Goal: Task Accomplishment & Management: Complete application form

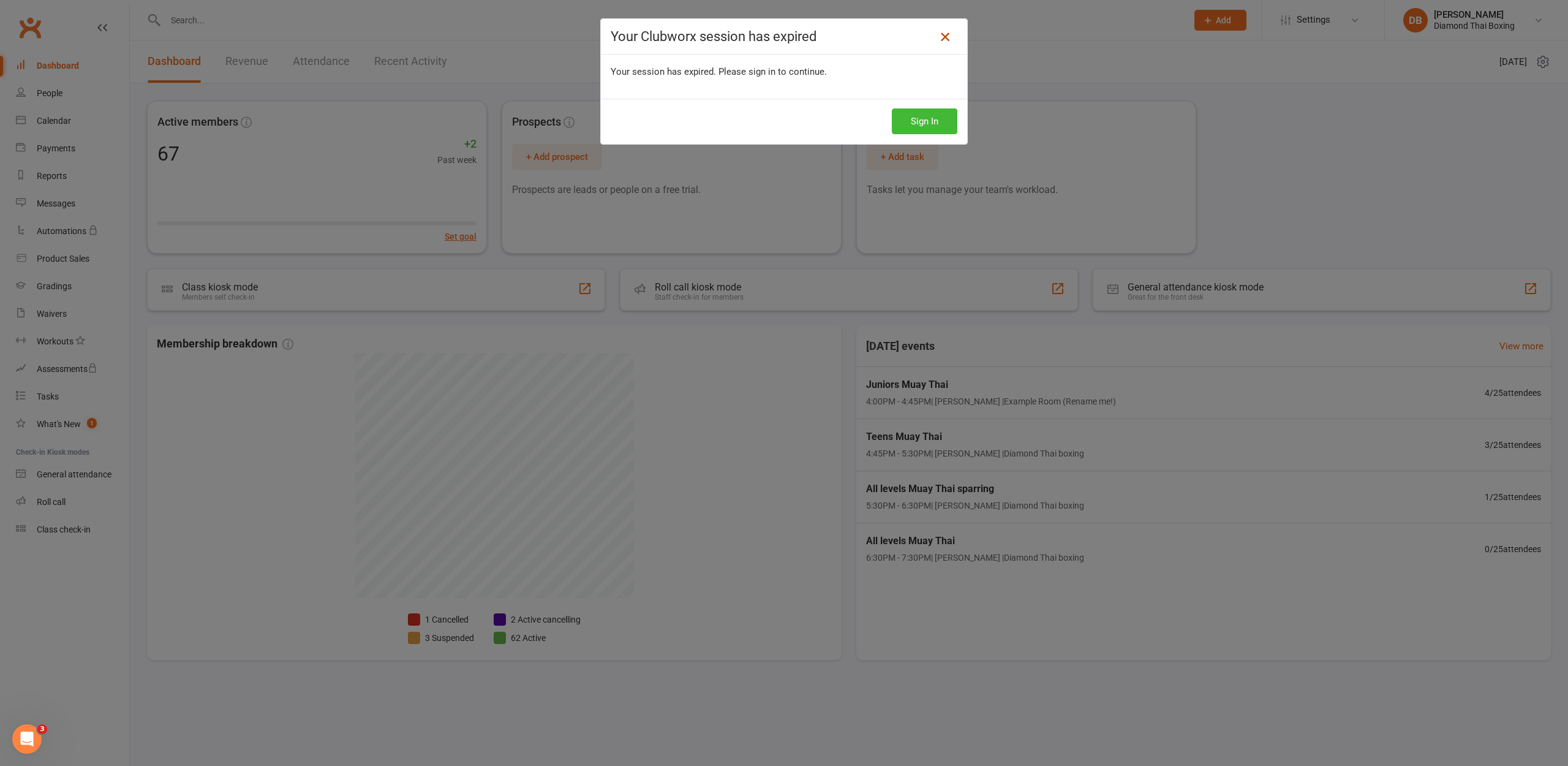
click at [950, 40] on icon at bounding box center [945, 37] width 14 height 14
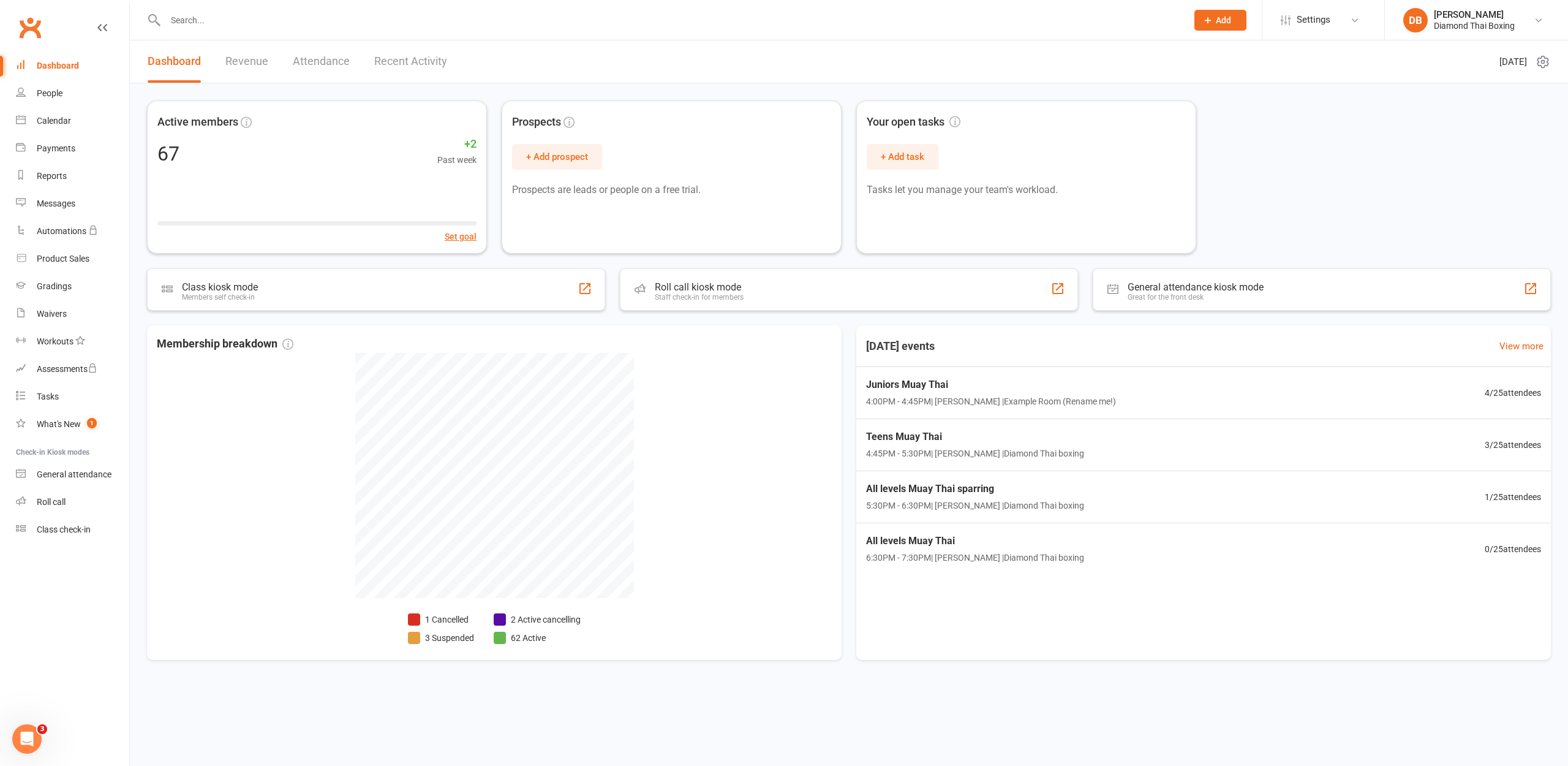
click at [60, 94] on div "People" at bounding box center [49, 93] width 26 height 10
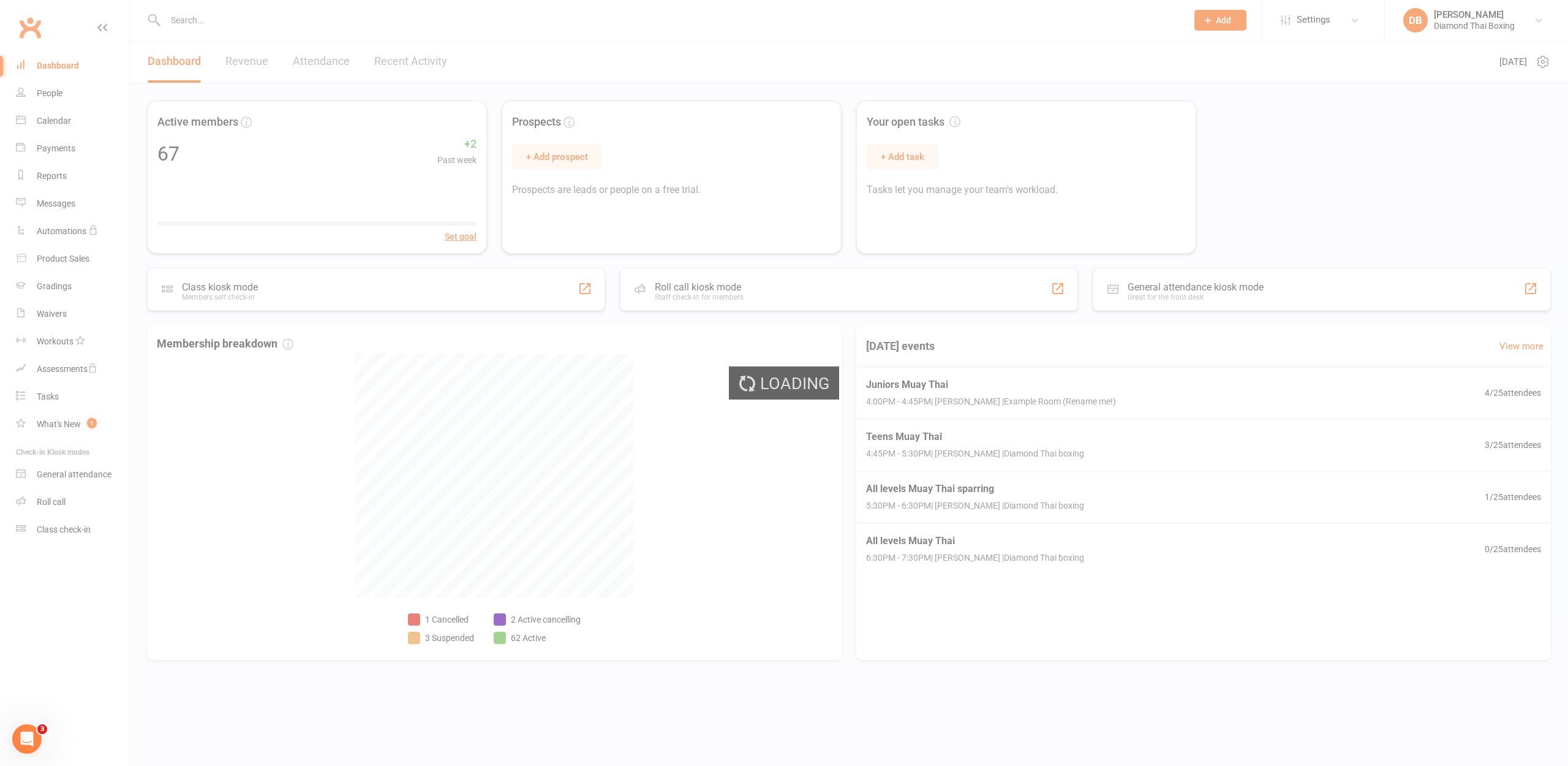
select select "100"
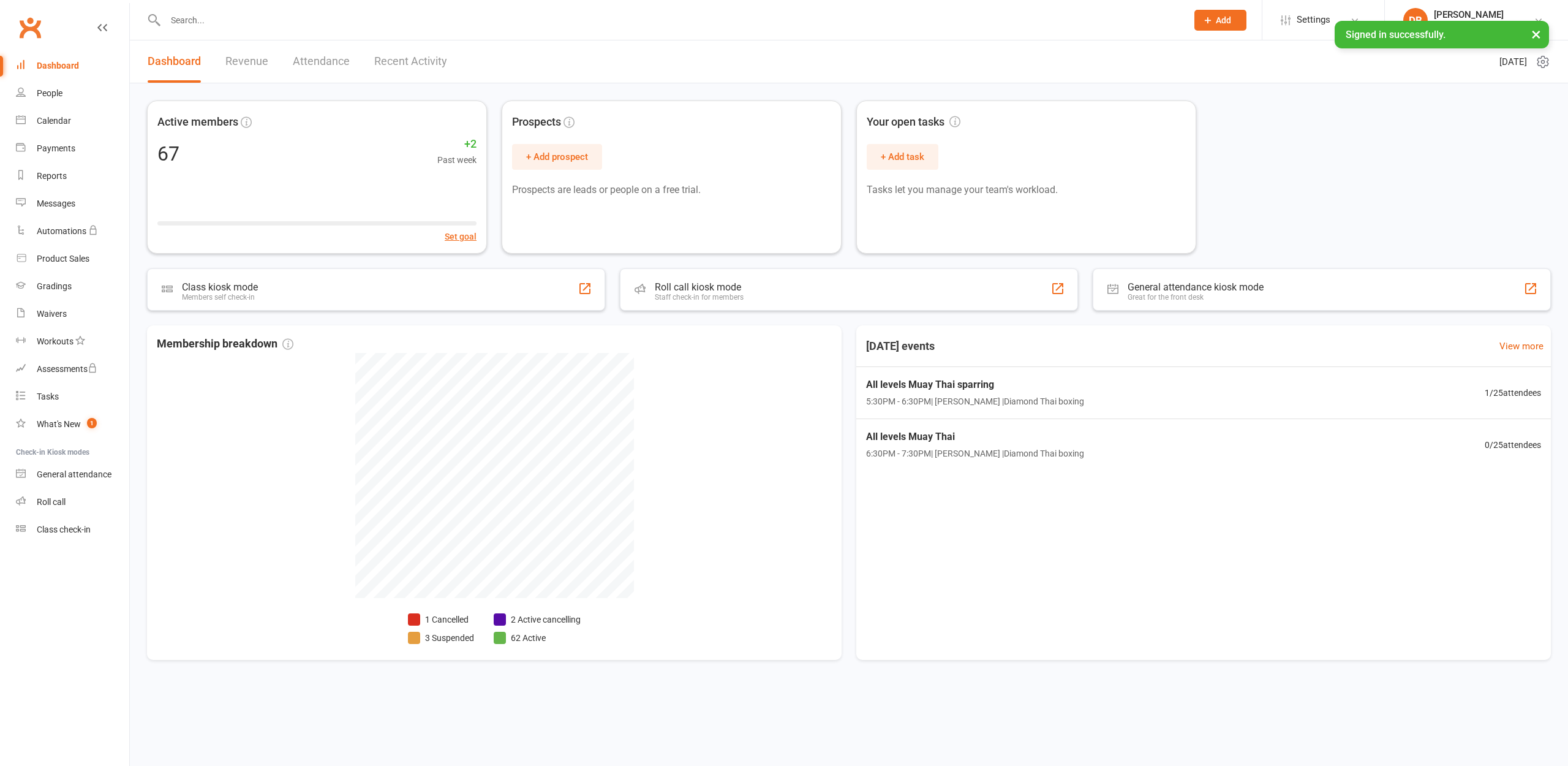
click at [208, 24] on input "text" at bounding box center [670, 20] width 1017 height 17
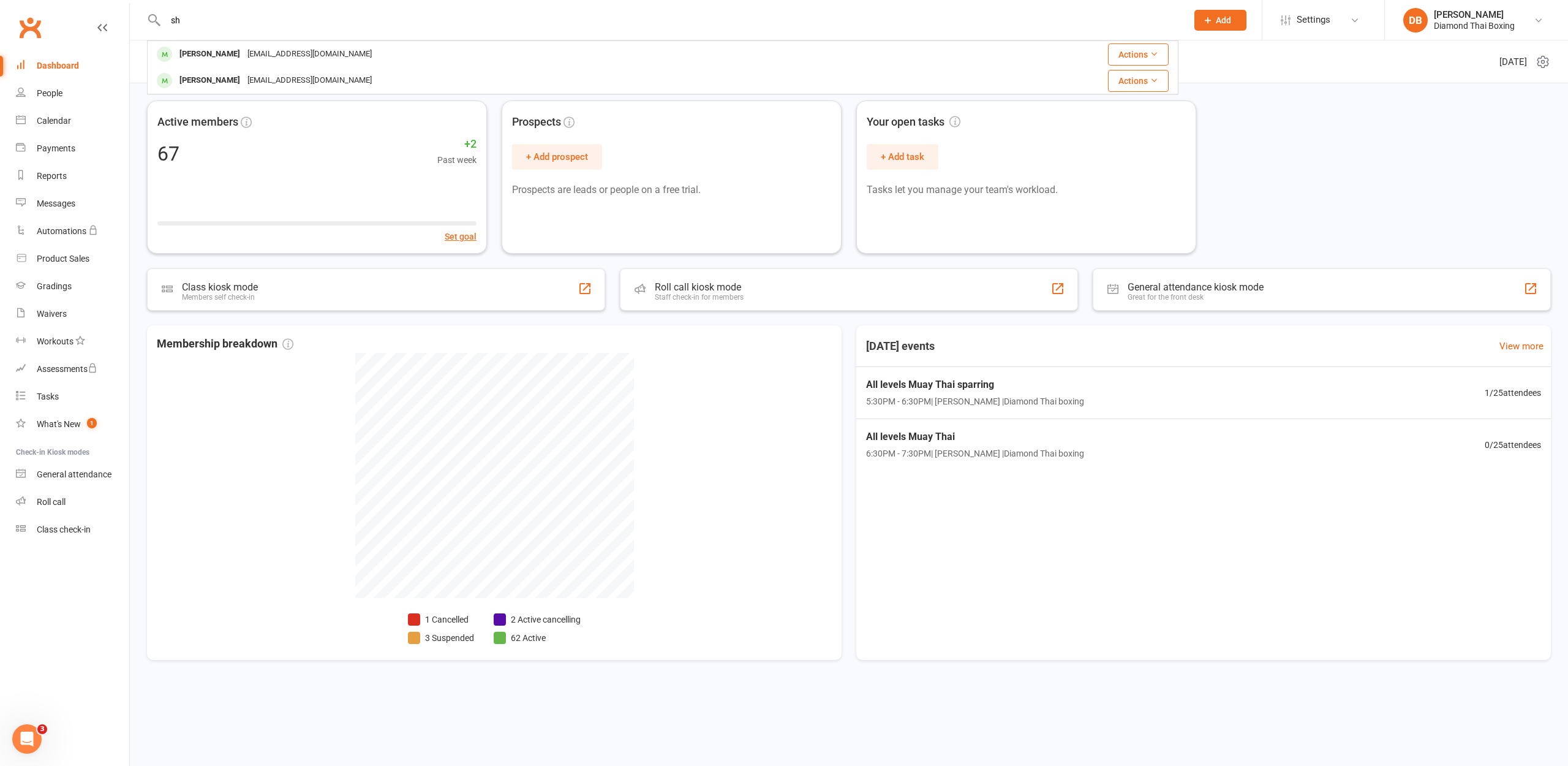
type input "s"
type input "b"
click at [203, 37] on div at bounding box center [662, 20] width 1031 height 40
click at [63, 106] on link "People" at bounding box center [72, 93] width 113 height 28
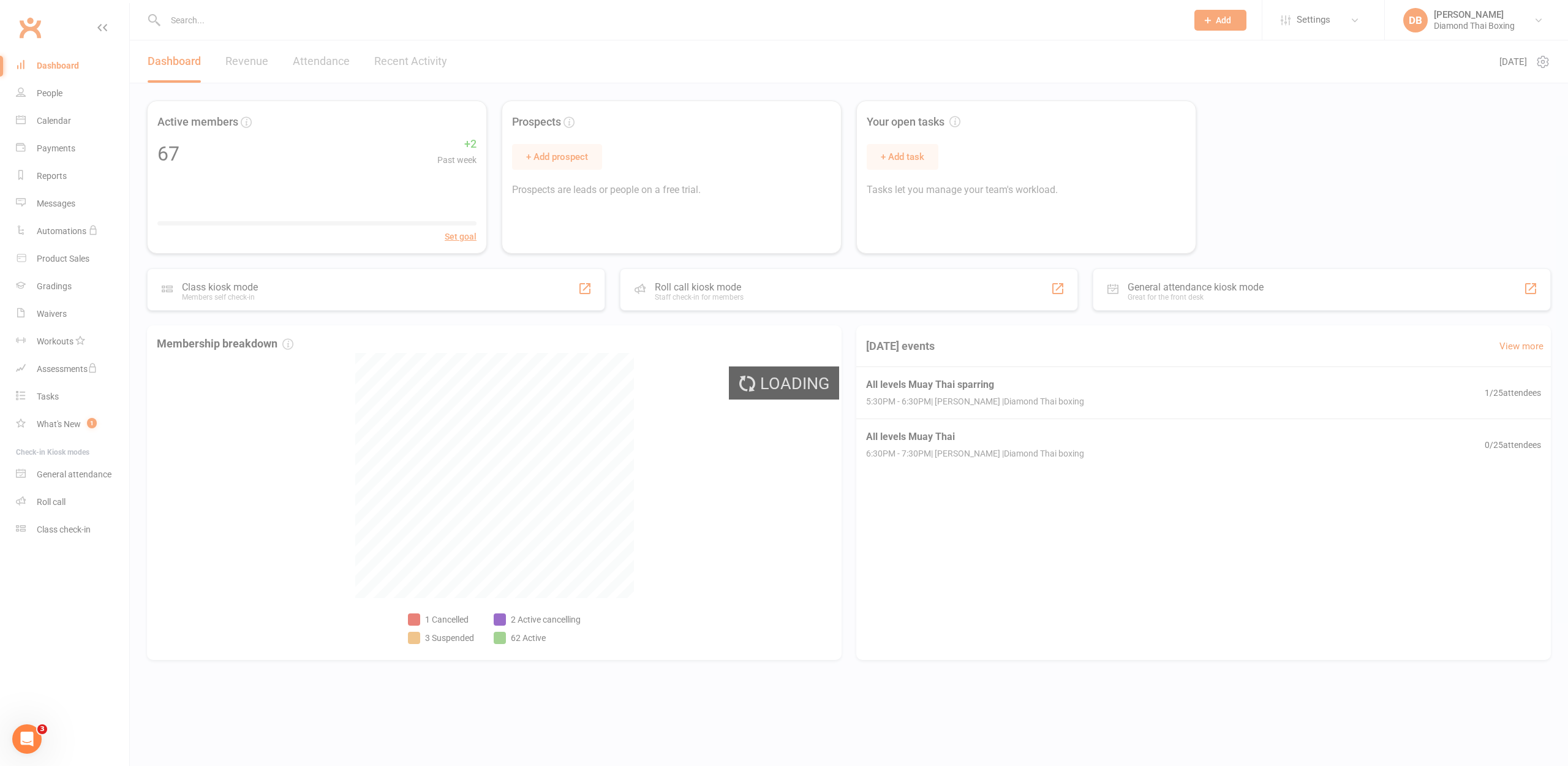
select select "100"
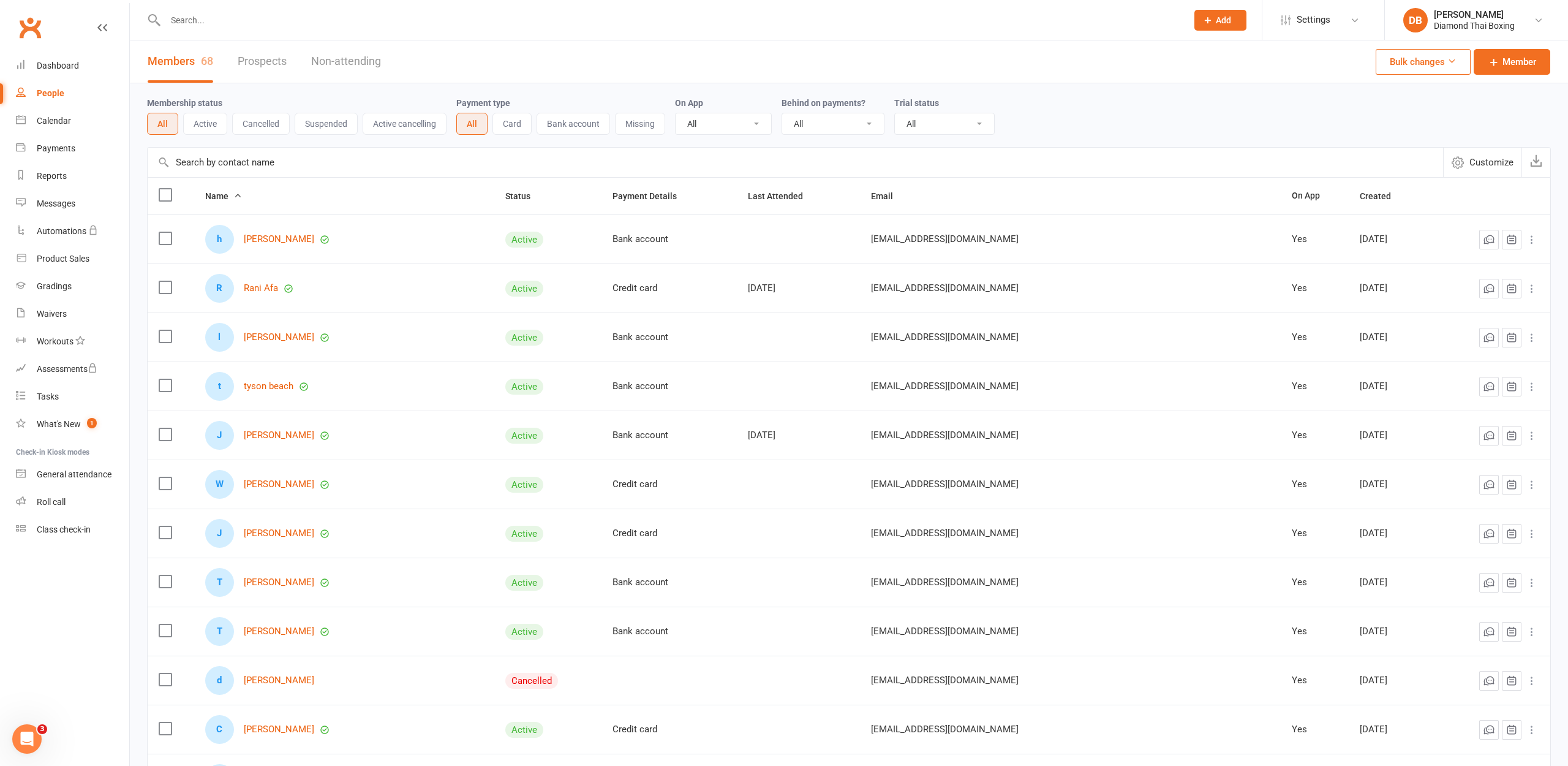
click at [321, 22] on input "text" at bounding box center [670, 20] width 1017 height 17
type input "v"
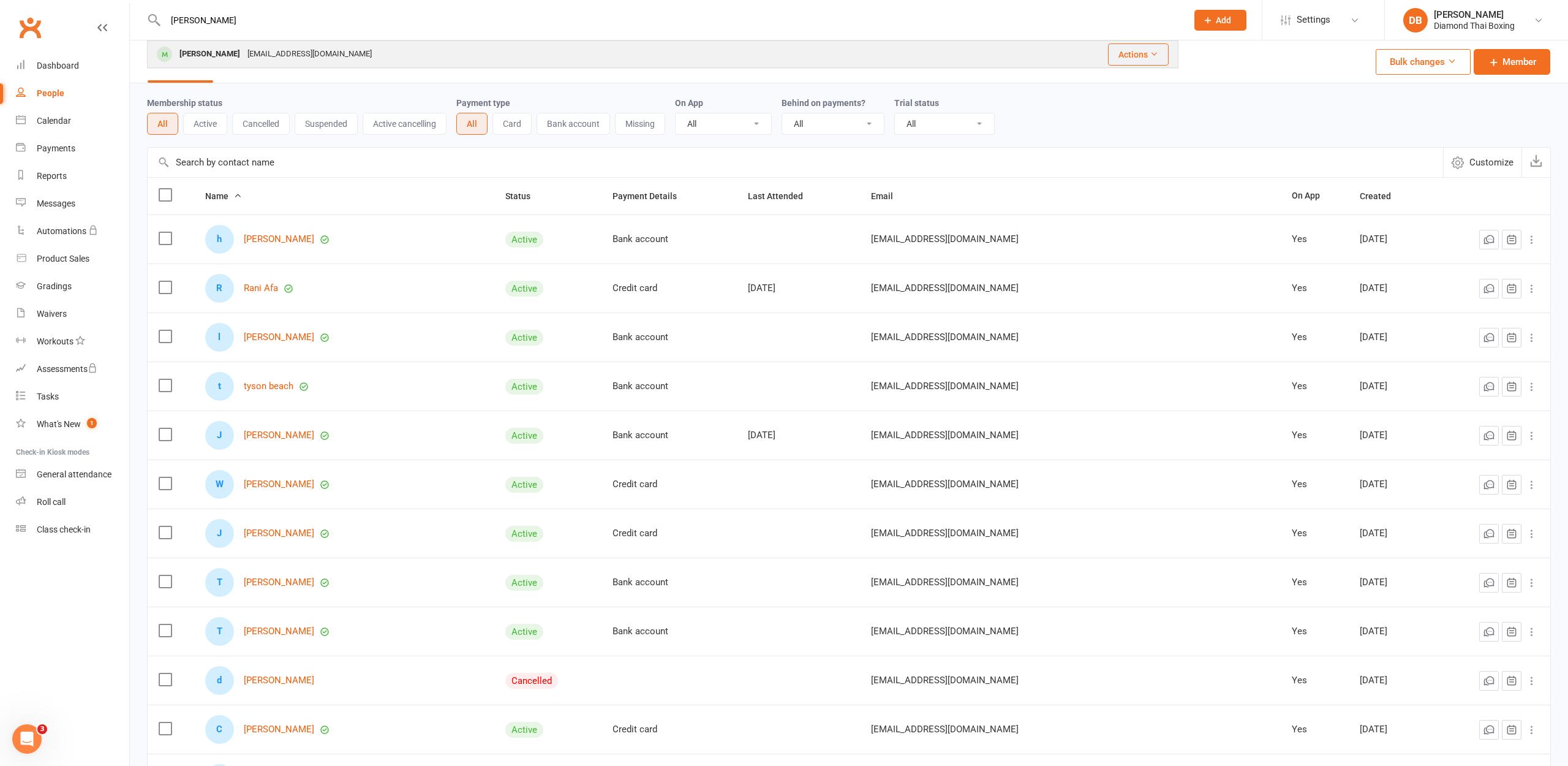
type input "[PERSON_NAME]"
click at [235, 52] on div "[PERSON_NAME]" at bounding box center [210, 54] width 68 height 18
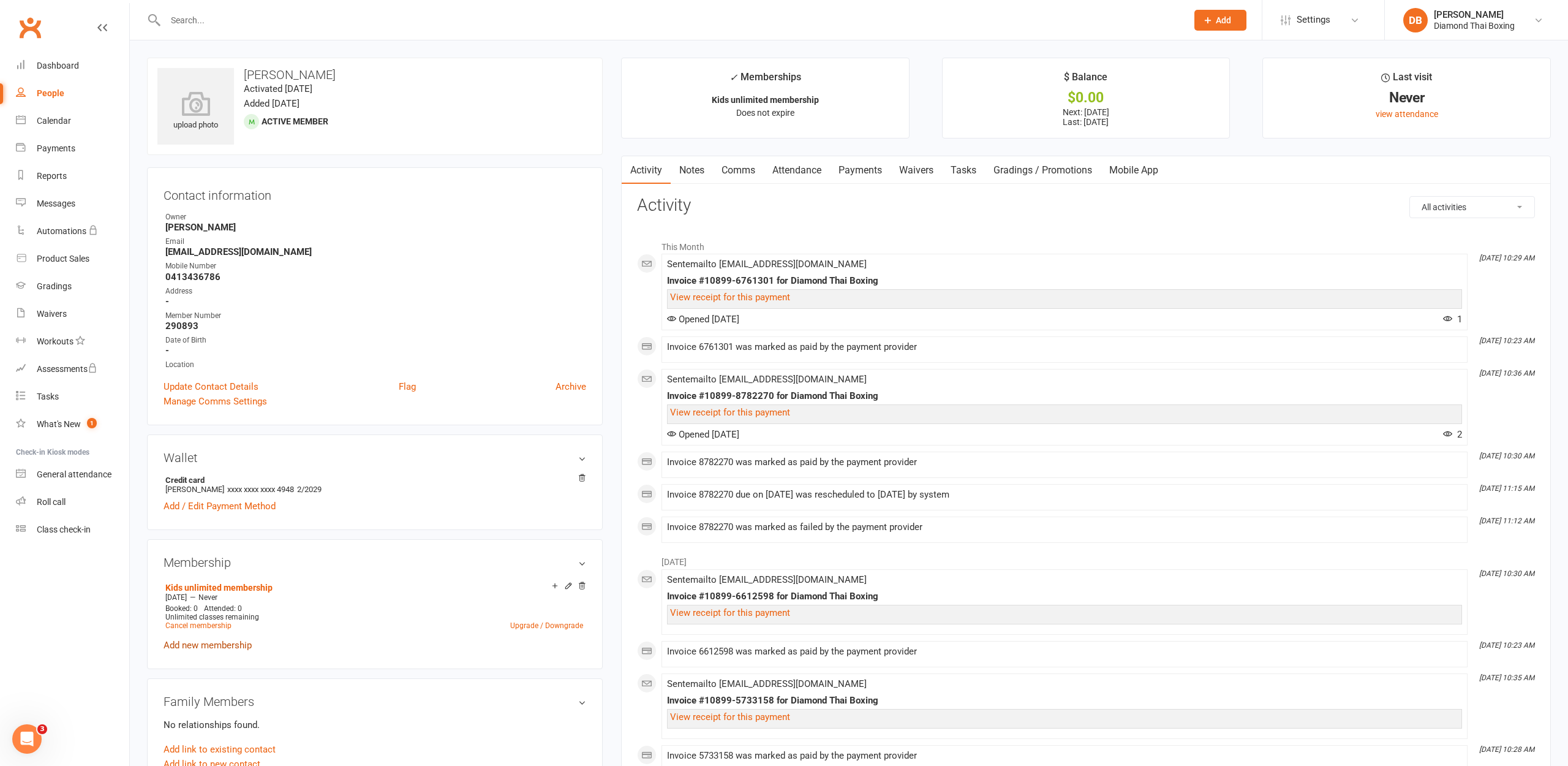
click at [187, 646] on link "Add new membership" at bounding box center [208, 646] width 88 height 11
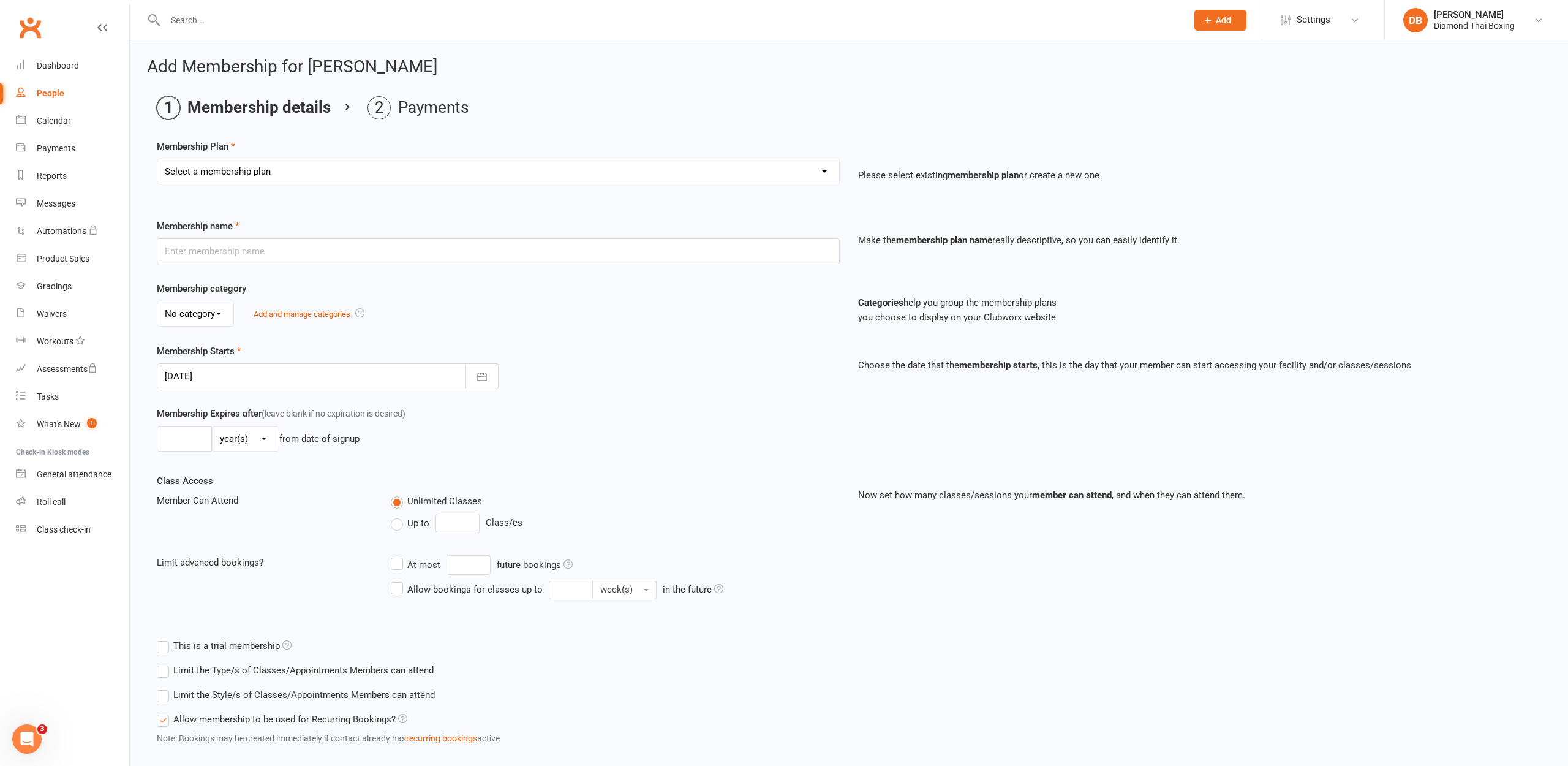
select select "3"
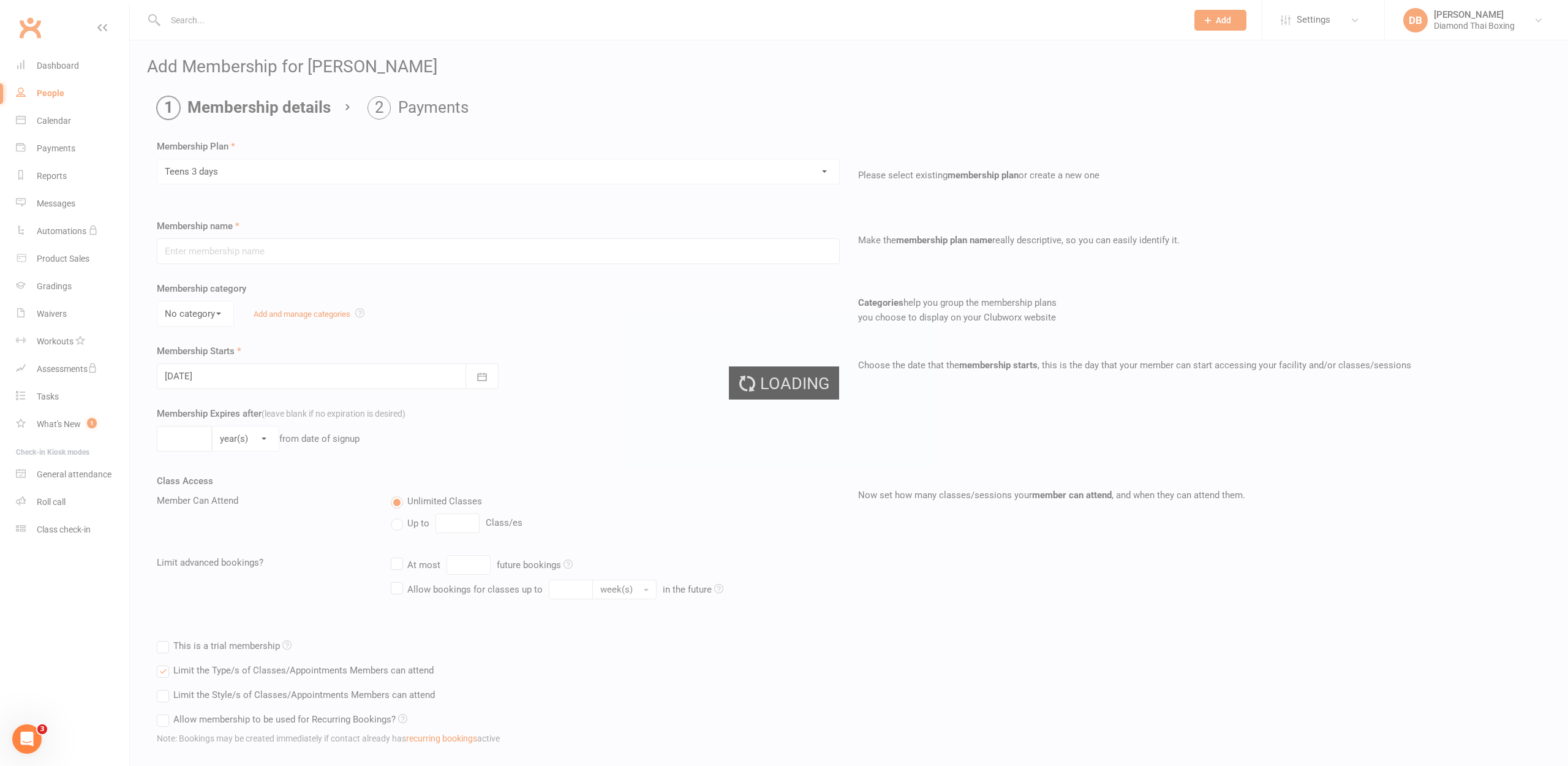
type input "Teens 3 days"
select select "0"
type input "0"
type input "3"
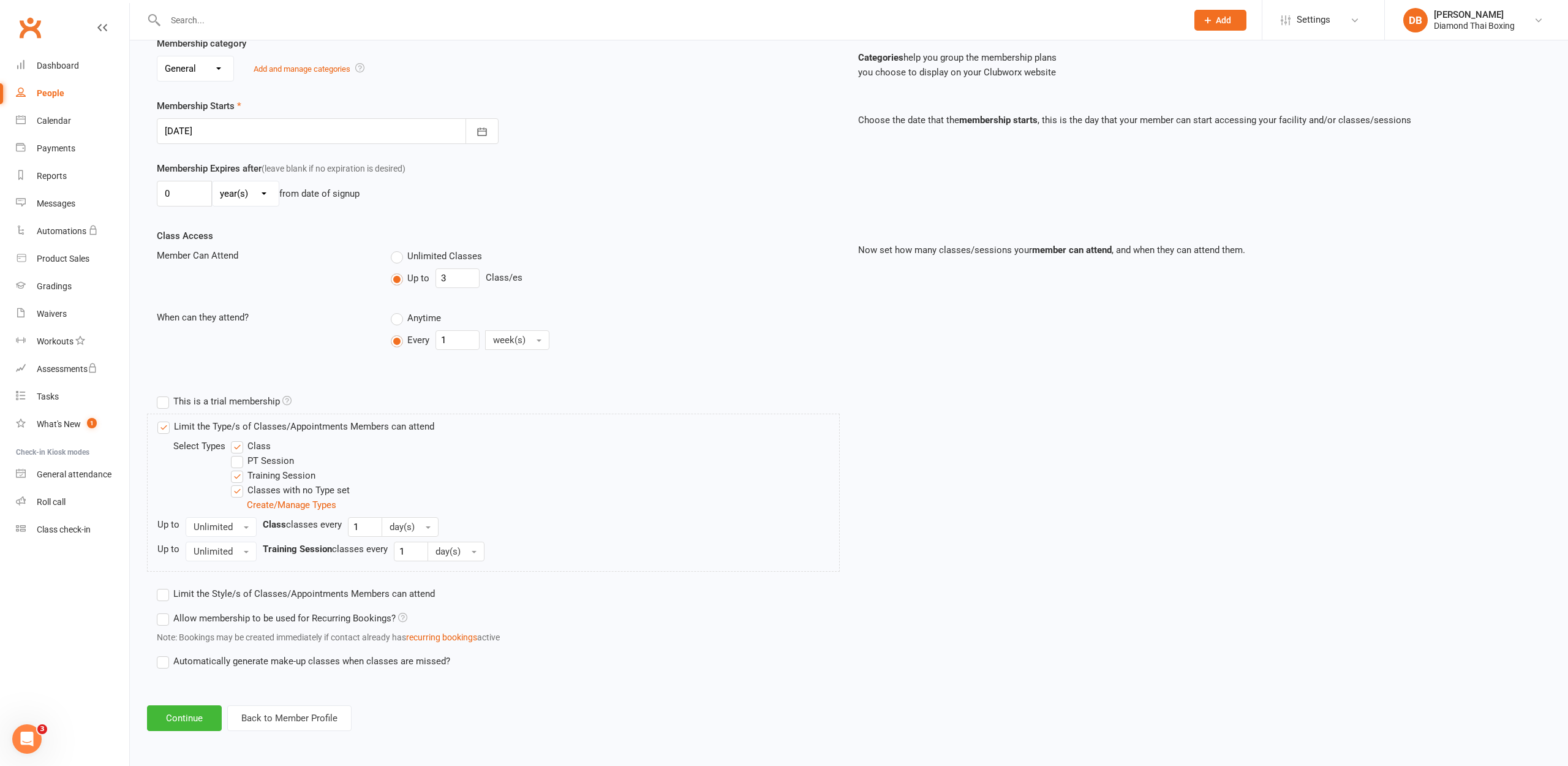
scroll to position [255, 0]
click at [195, 713] on button "Continue" at bounding box center [184, 718] width 75 height 26
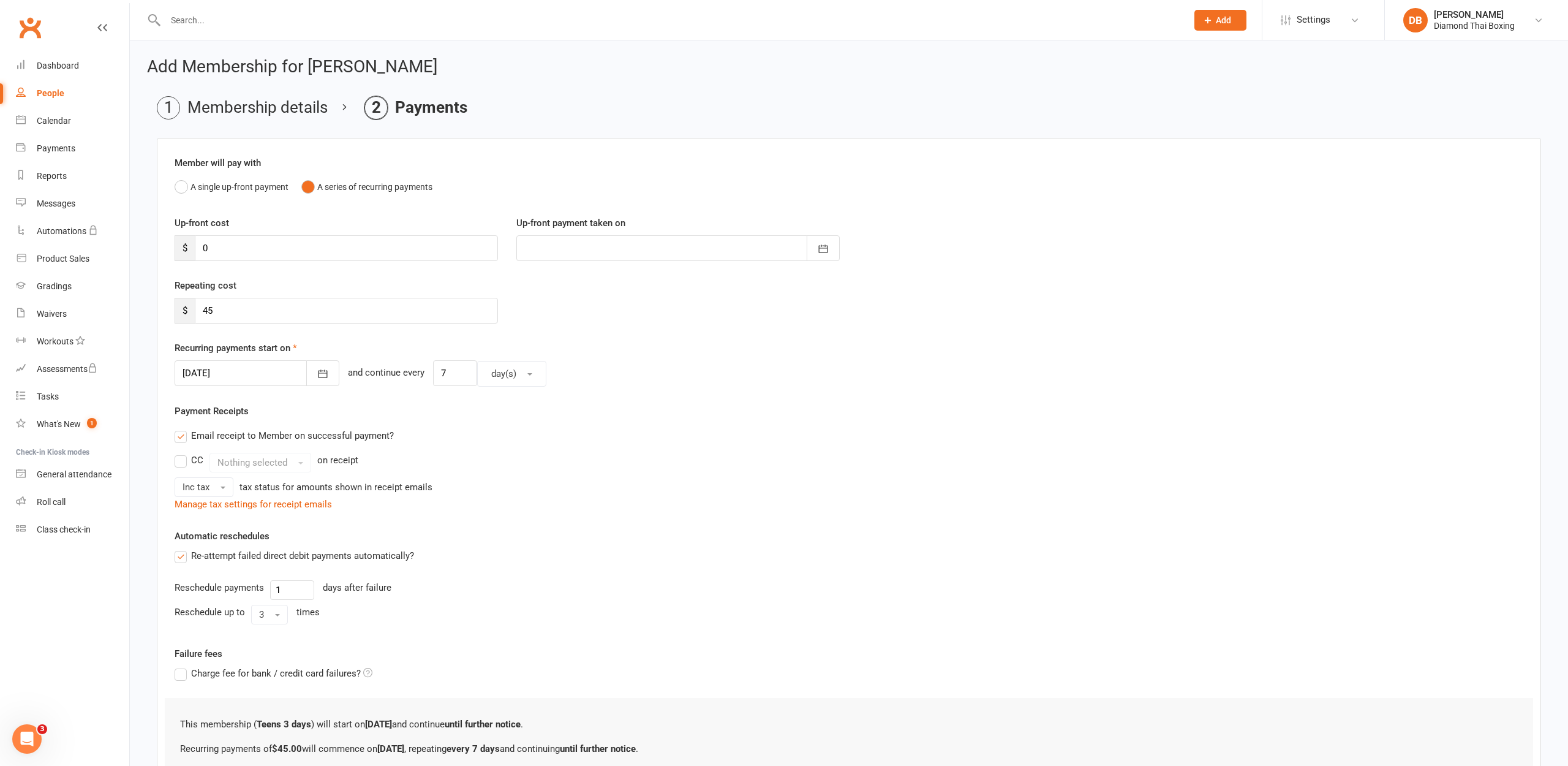
scroll to position [0, 0]
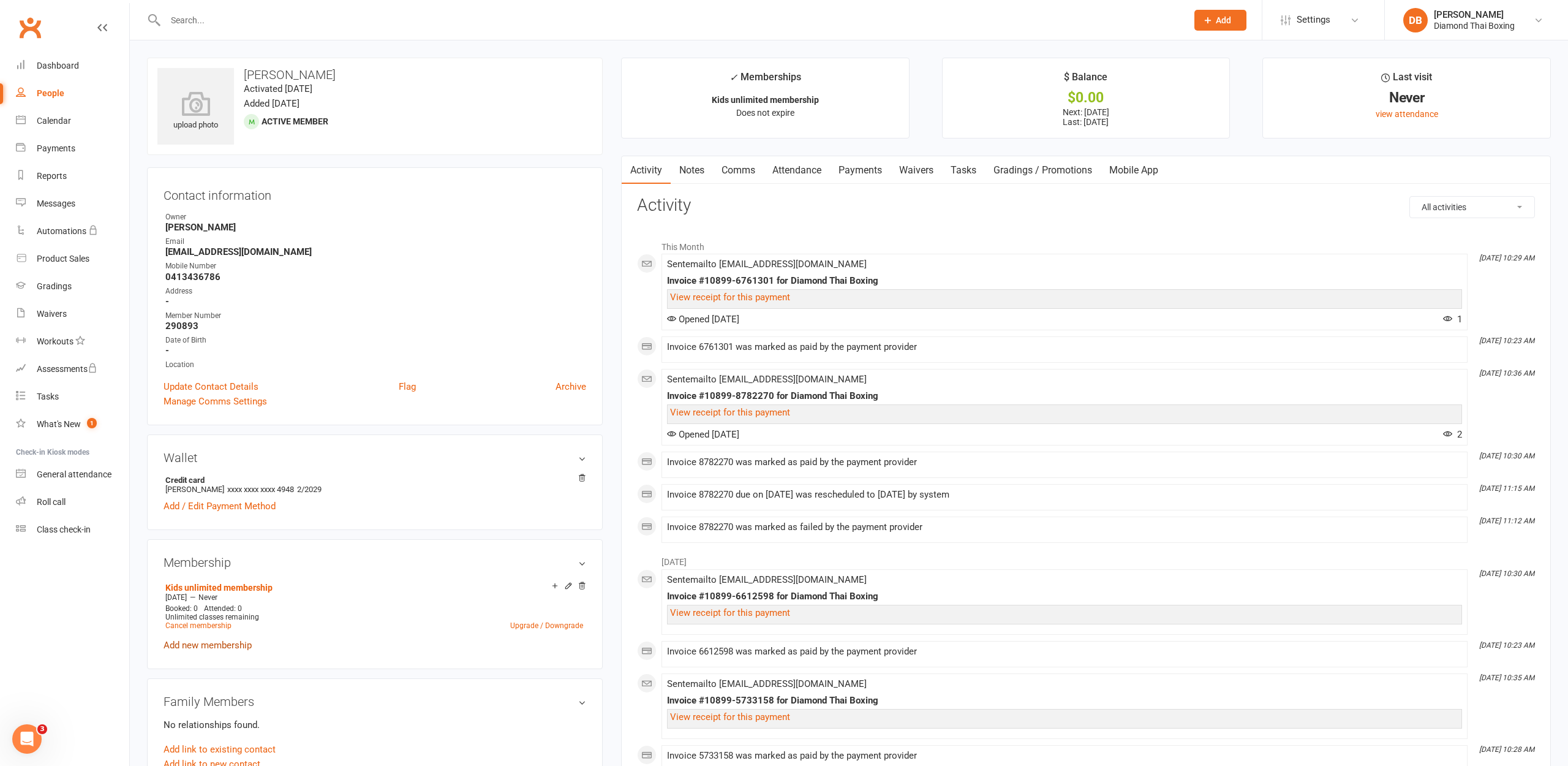
click at [191, 648] on link "Add new membership" at bounding box center [208, 646] width 88 height 11
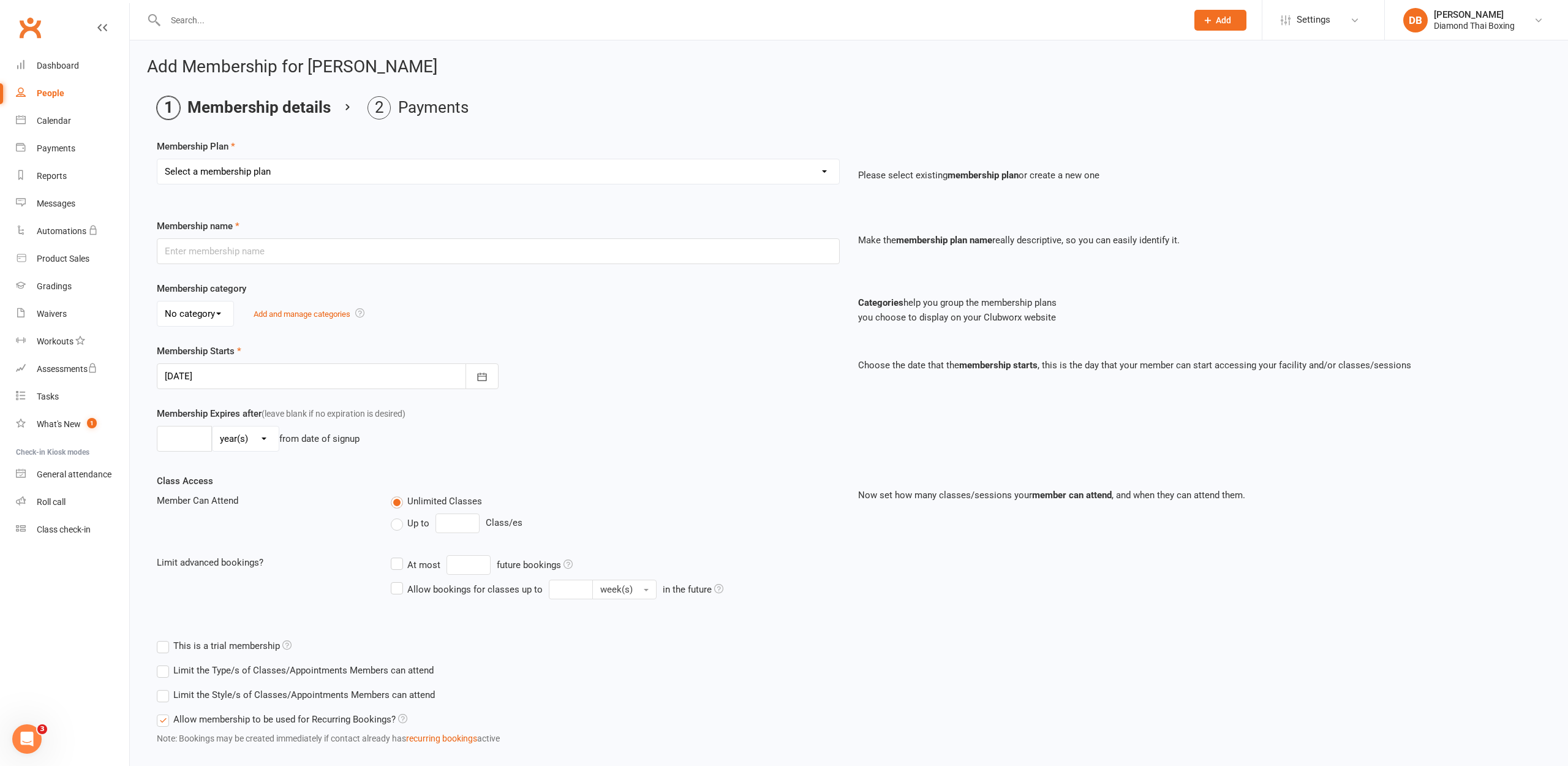
select select "3"
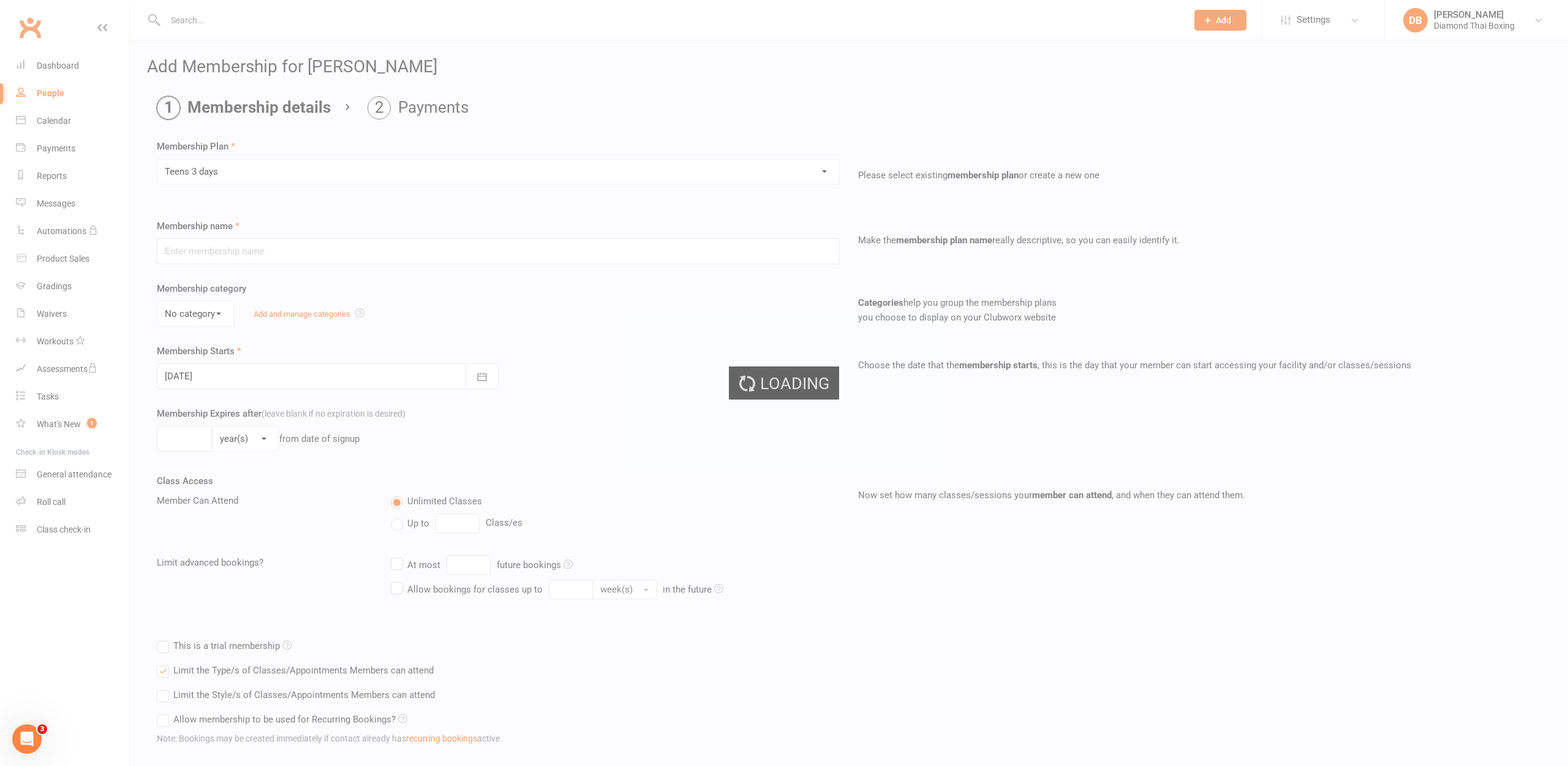
type input "Teens 3 days"
select select "0"
type input "0"
type input "3"
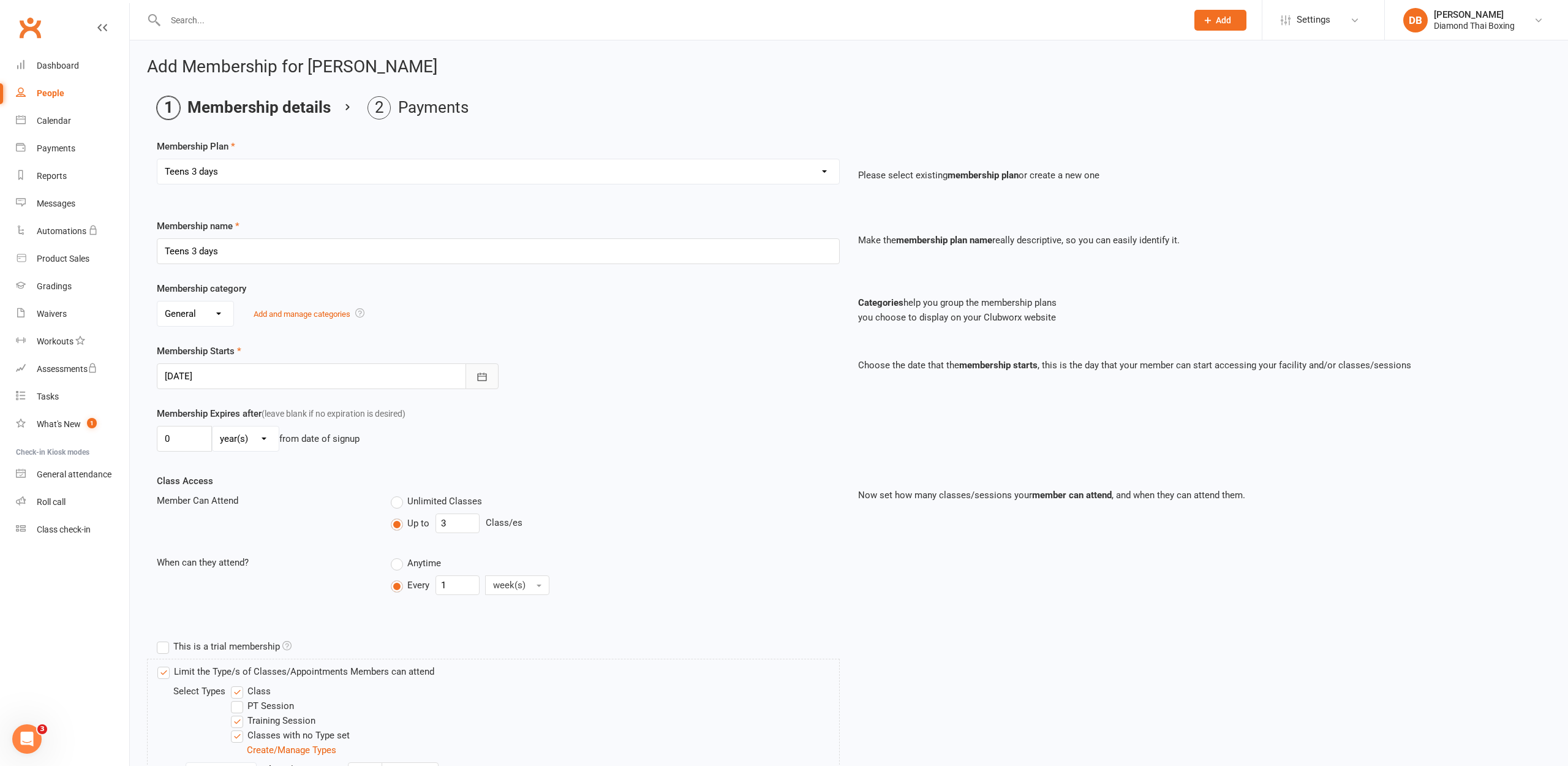
click at [489, 377] on button "button" at bounding box center [482, 376] width 33 height 26
click at [732, 393] on div "Membership Starts [DATE] [DATE] Sun Mon Tue Wed Thu Fri Sat 36 31 01 02 03 04 0…" at bounding box center [848, 375] width 1402 height 62
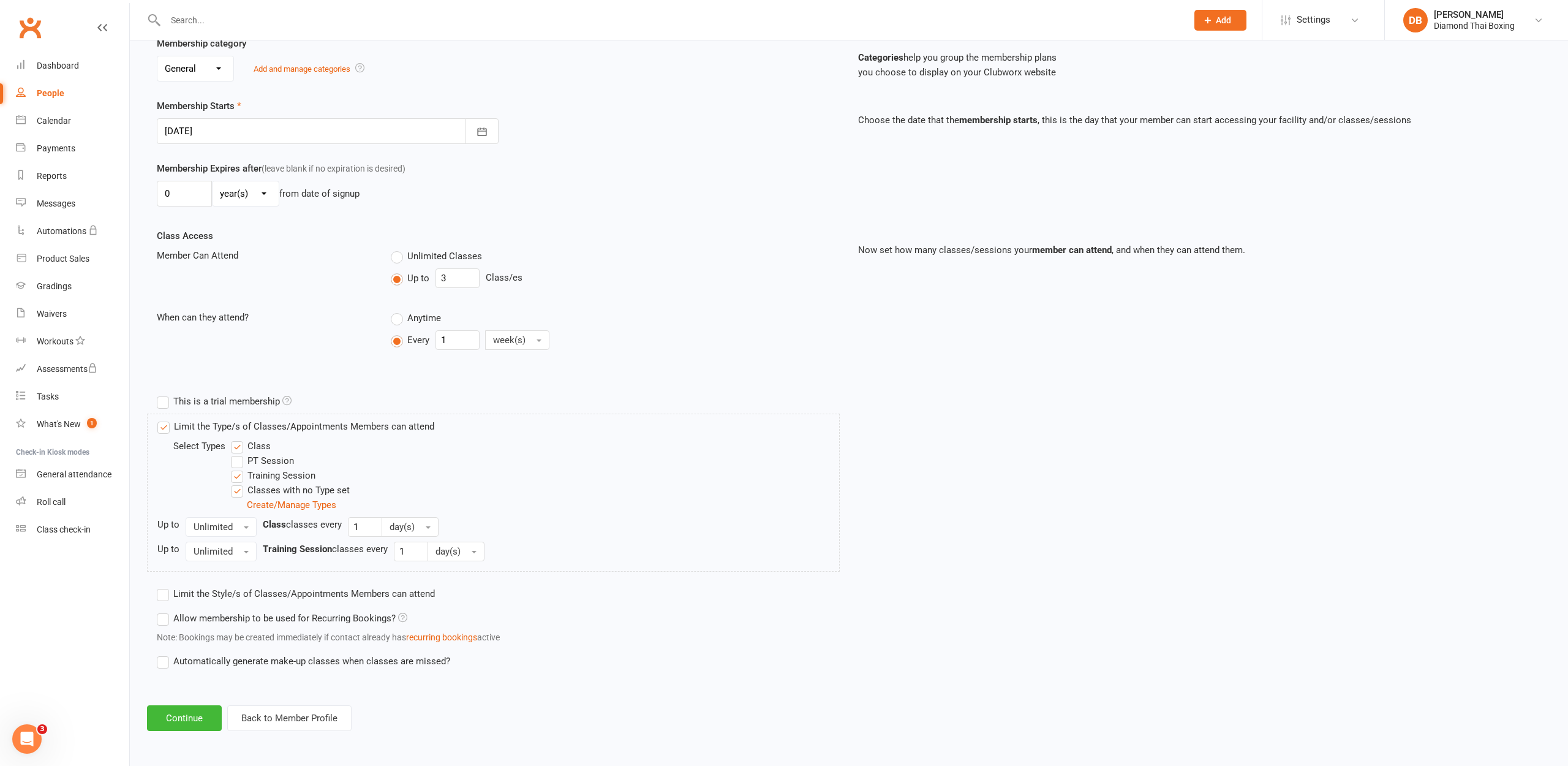
scroll to position [255, 0]
click at [168, 707] on button "Continue" at bounding box center [184, 718] width 75 height 26
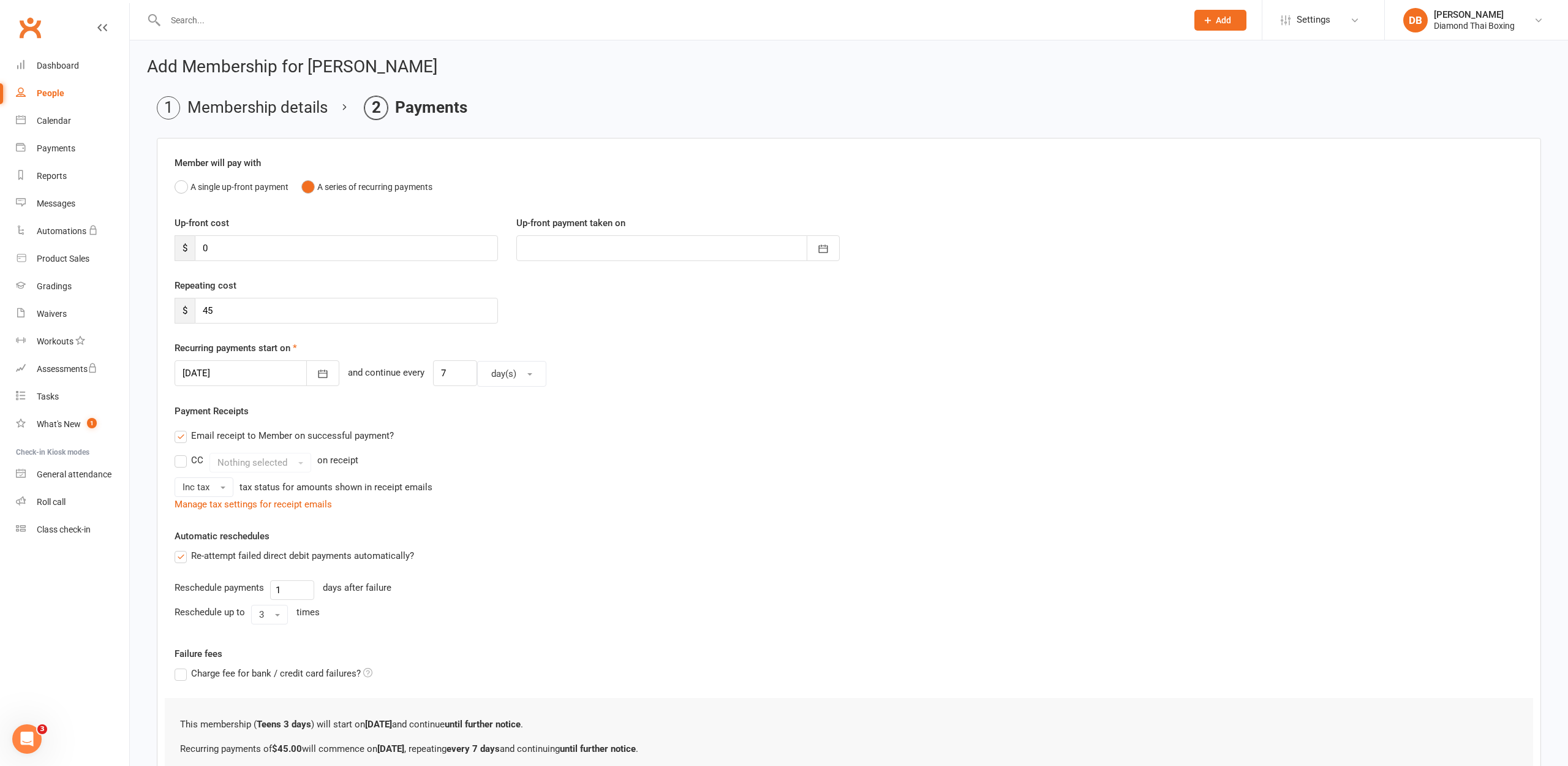
scroll to position [0, 0]
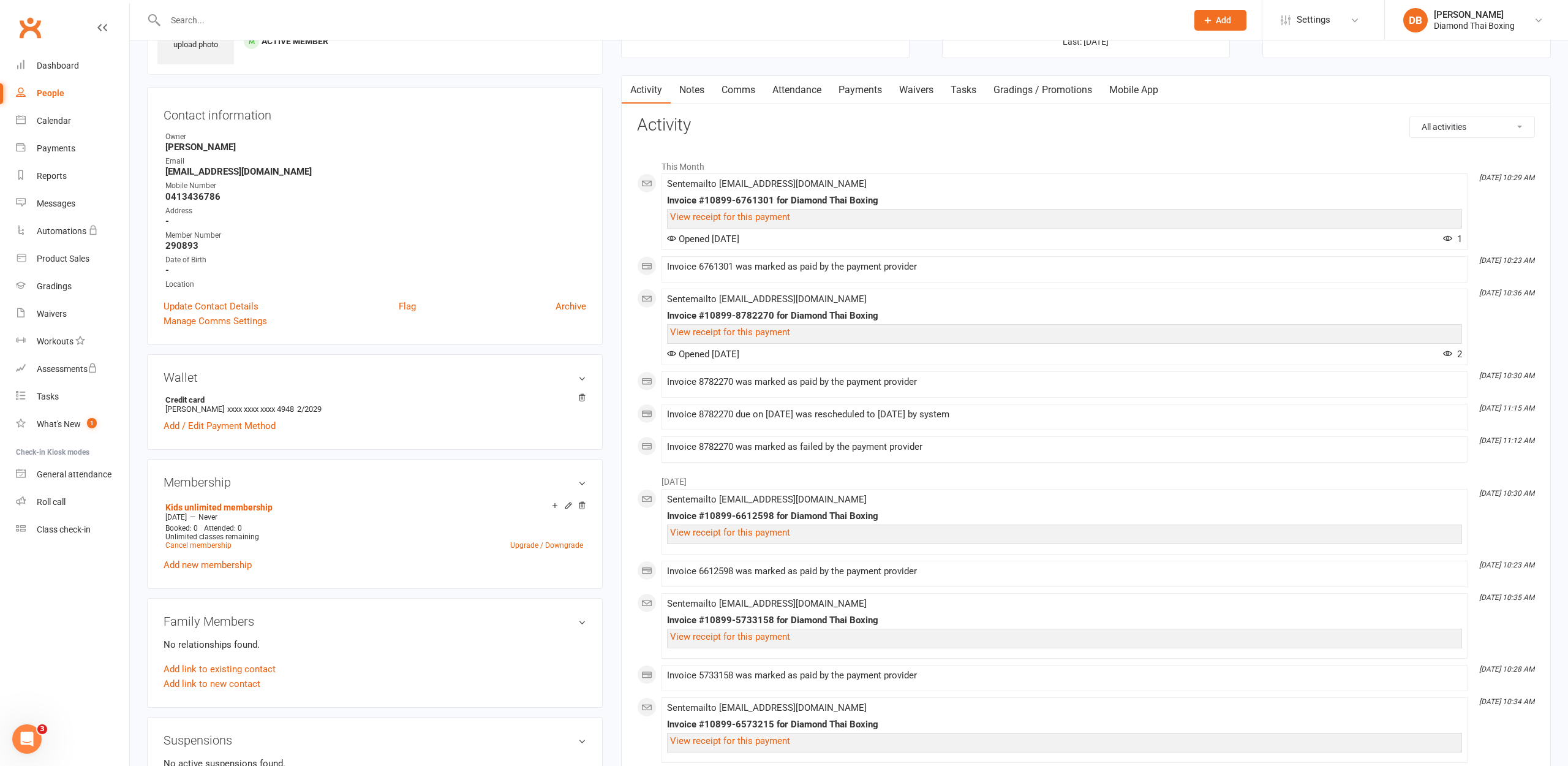
scroll to position [109, 0]
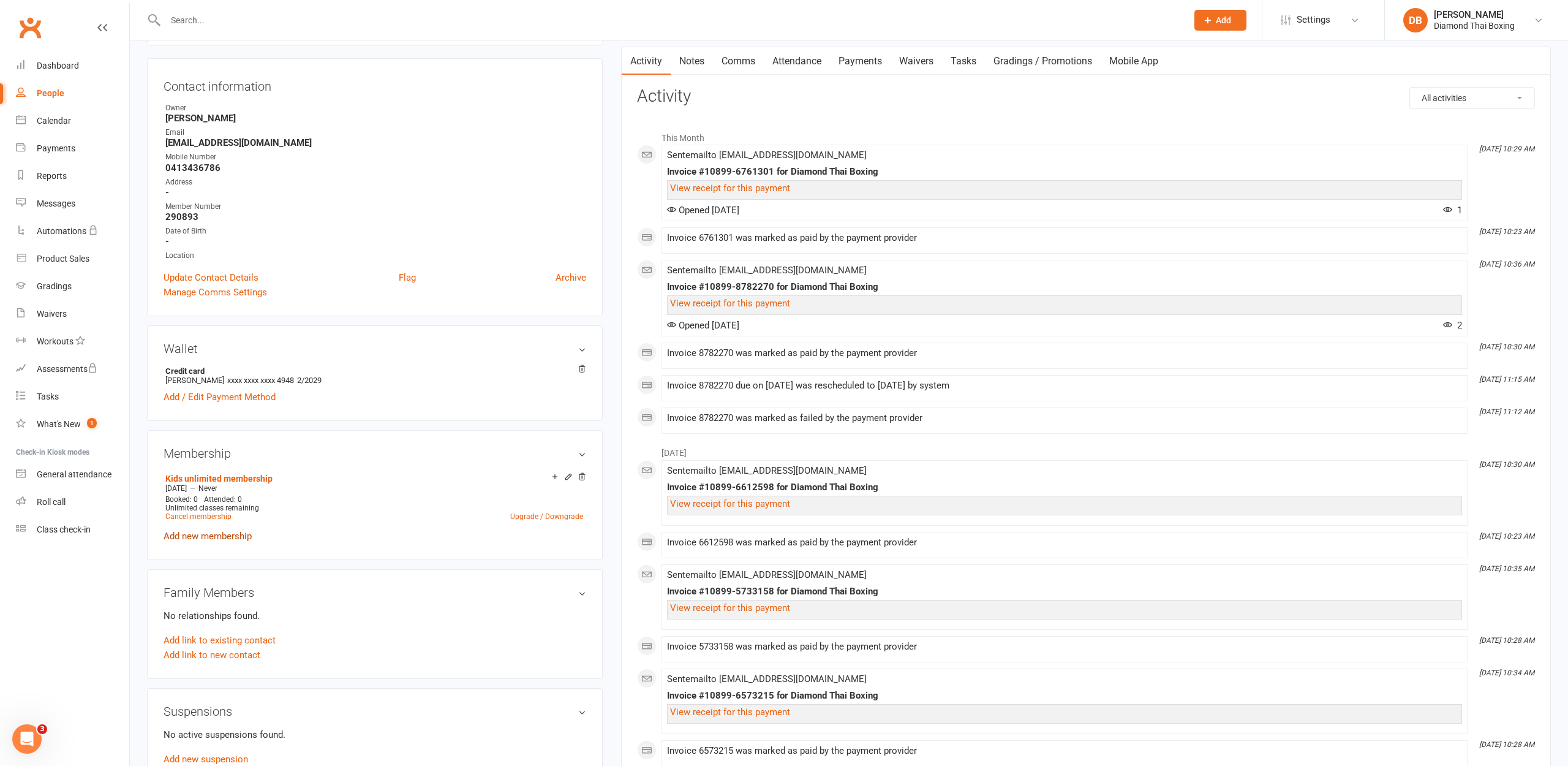
click at [213, 540] on link "Add new membership" at bounding box center [208, 536] width 88 height 11
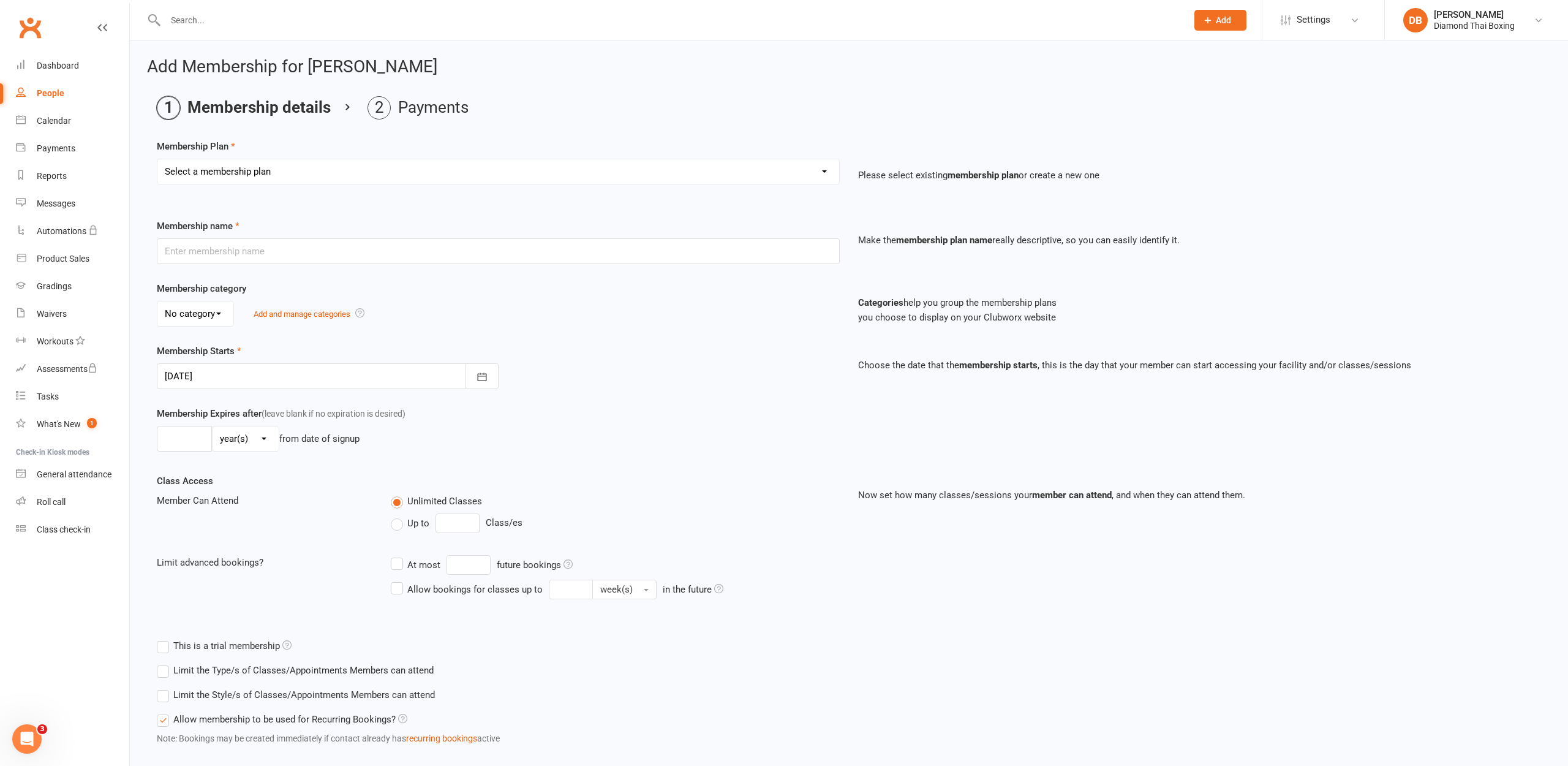
select select "3"
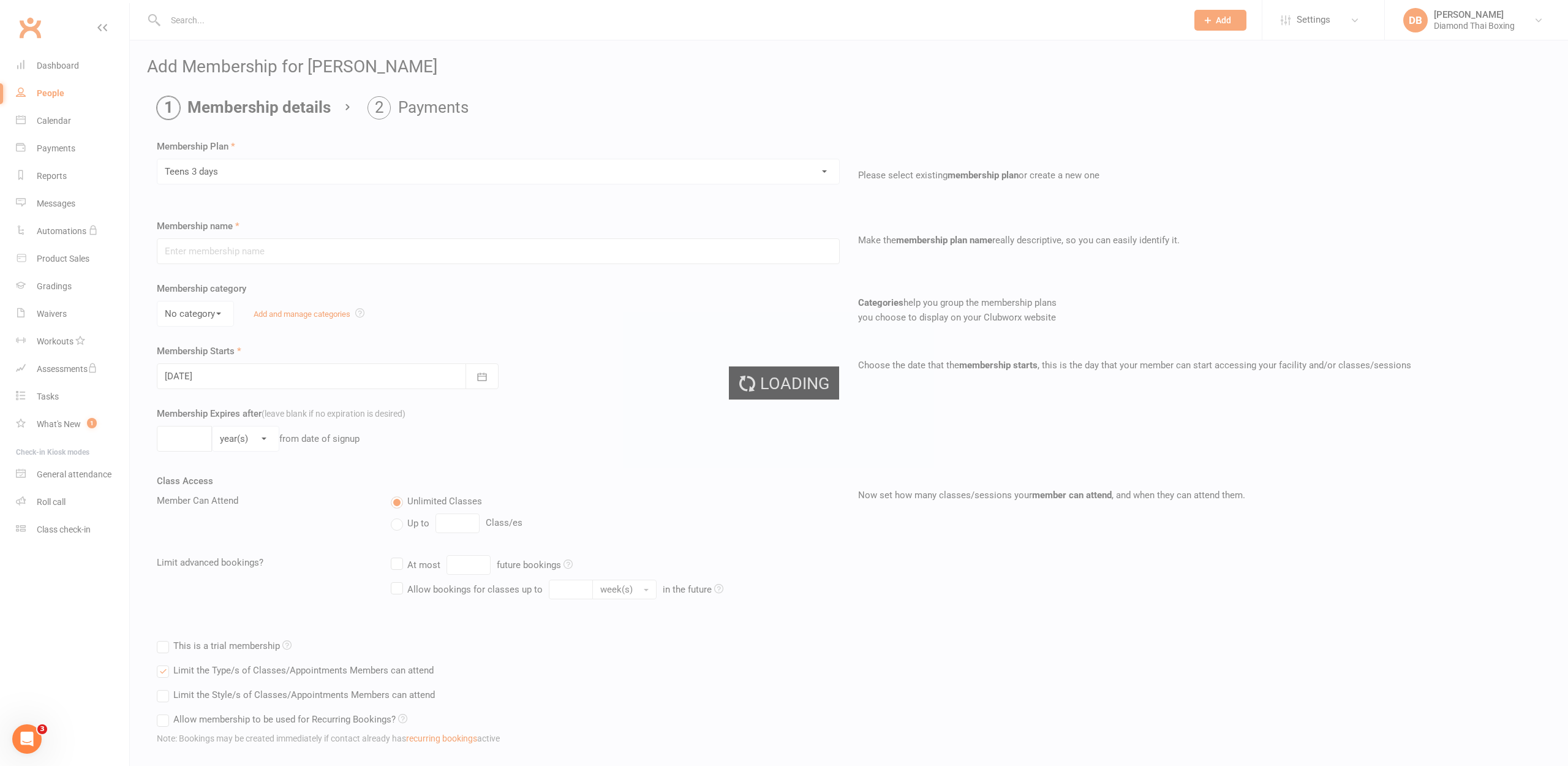
type input "Teens 3 days"
select select "0"
type input "0"
type input "3"
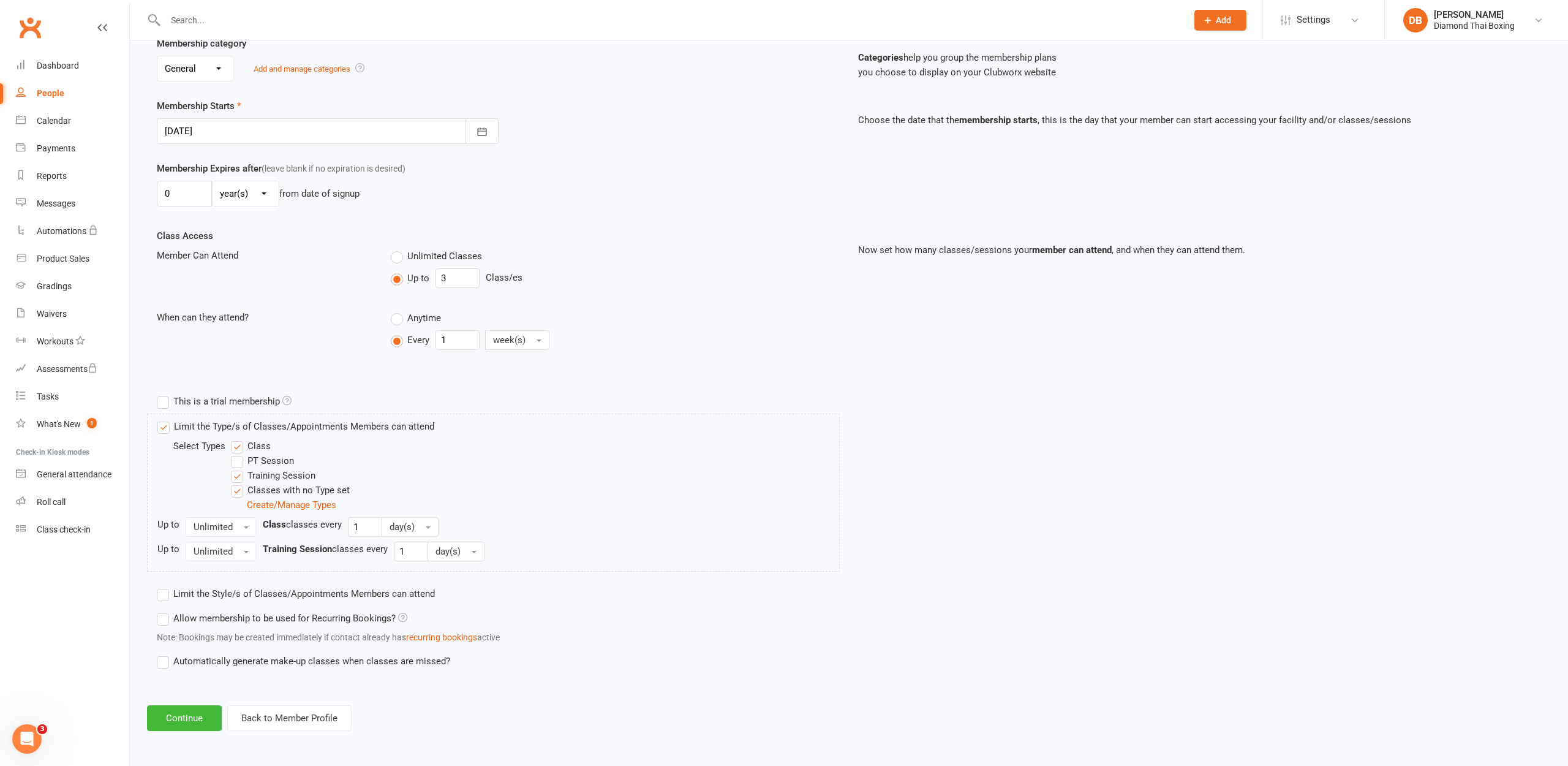
scroll to position [255, 0]
drag, startPoint x: 190, startPoint y: 711, endPoint x: 70, endPoint y: 626, distance: 147.1
click at [74, 626] on ui-view "Prospect Member Non-attending contact Class / event Appointment Grading event T…" at bounding box center [784, 253] width 1568 height 990
click at [170, 419] on label "Limit the Type/s of Classes/Appointments Members can attend" at bounding box center [296, 426] width 277 height 14
click at [166, 419] on input "Limit the Type/s of Classes/Appointments Members can attend" at bounding box center [161, 419] width 8 height 0
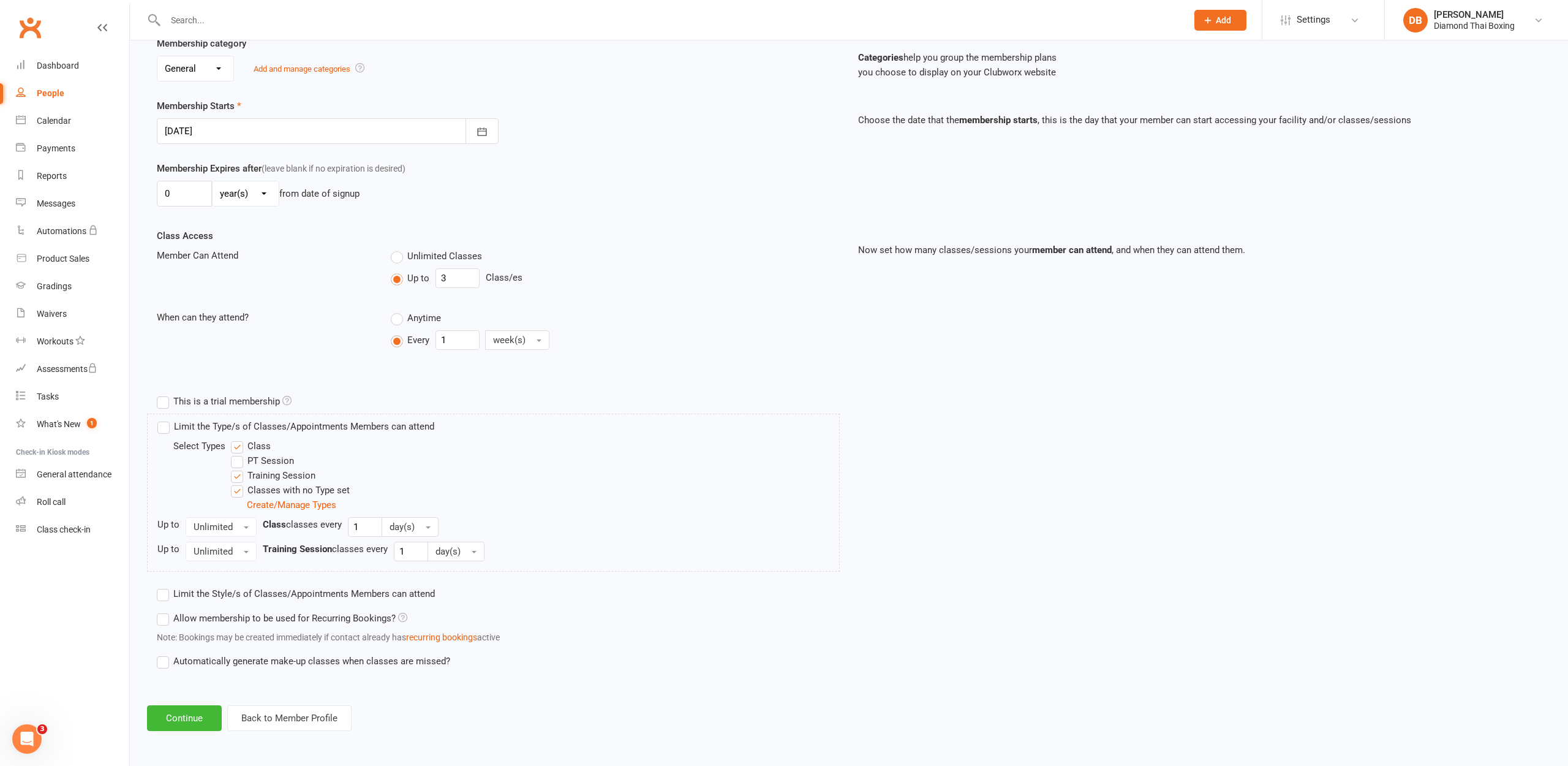
scroll to position [111, 0]
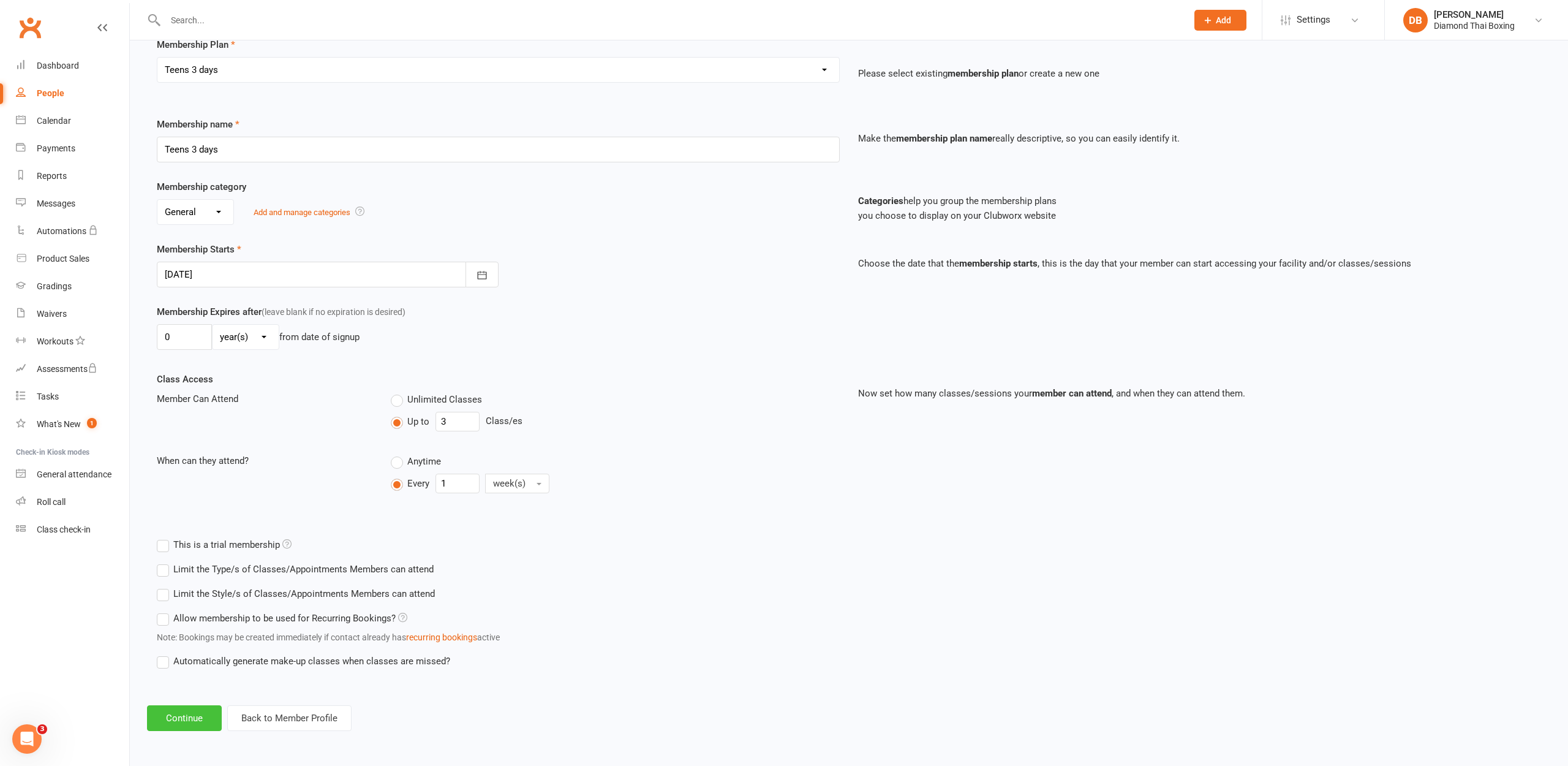
click at [159, 709] on button "Continue" at bounding box center [184, 718] width 75 height 26
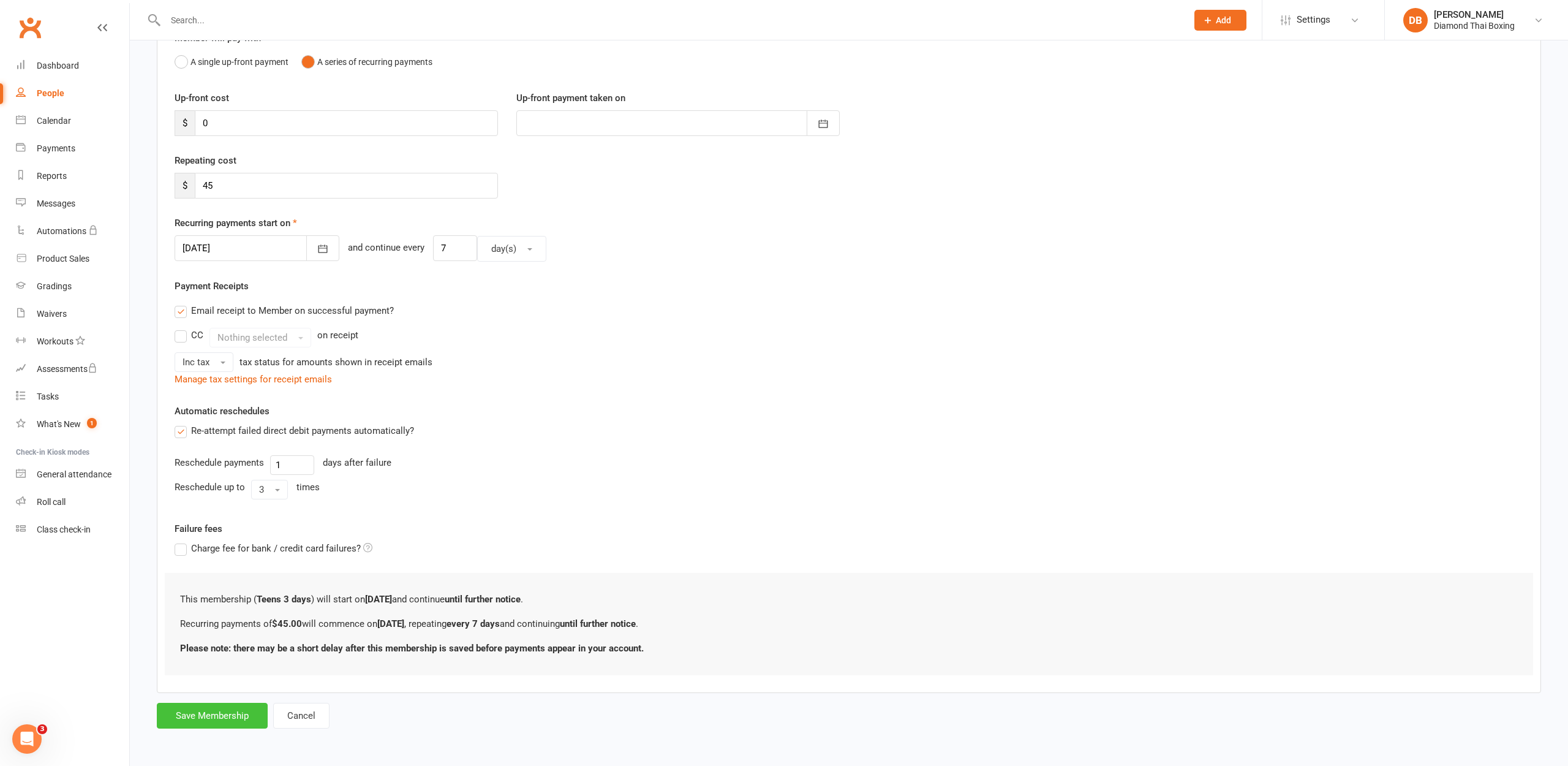
scroll to position [135, 0]
click at [192, 712] on button "Save Membership" at bounding box center [212, 716] width 111 height 26
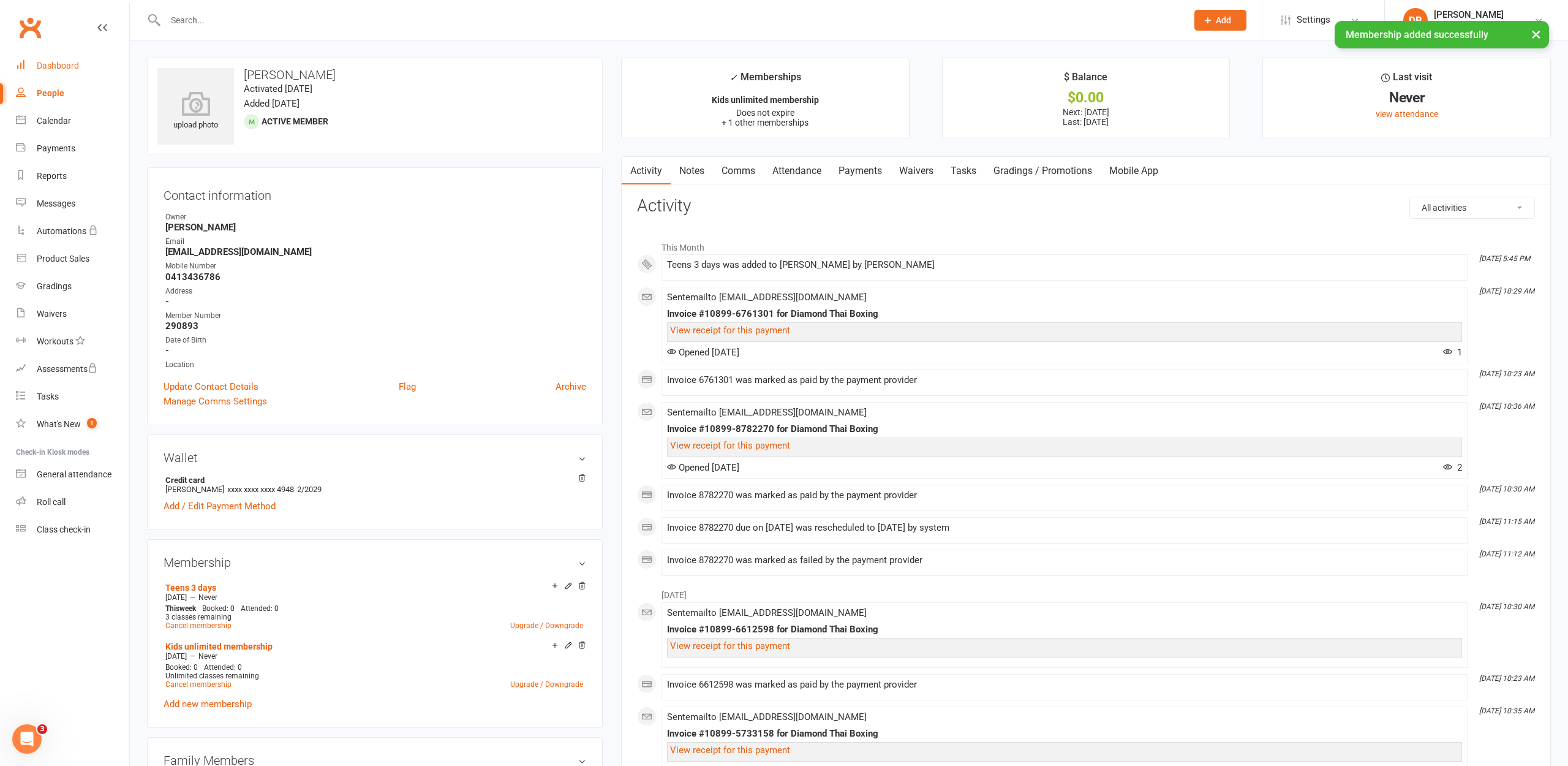
click at [71, 64] on div "Dashboard" at bounding box center [57, 66] width 42 height 10
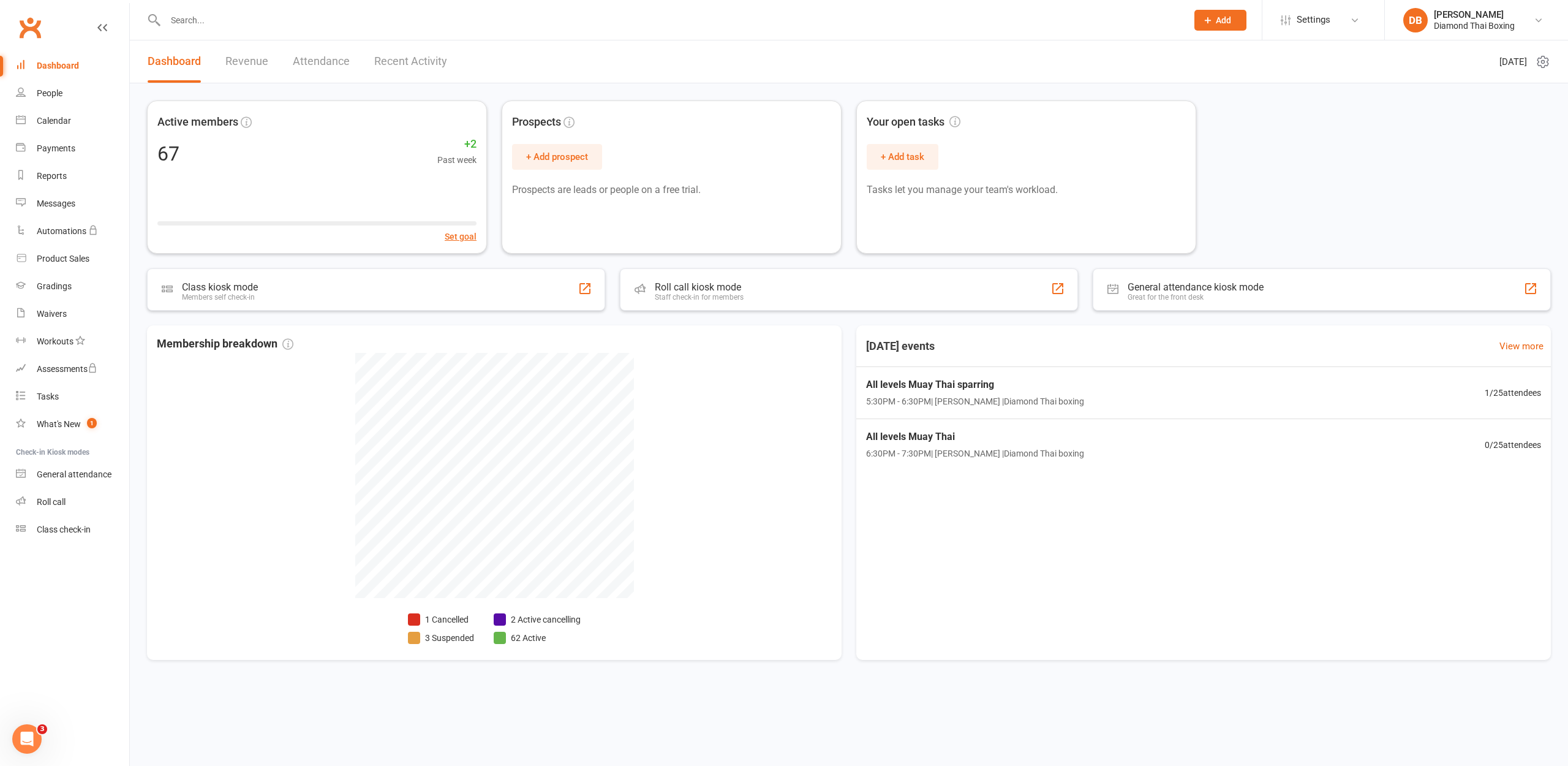
click at [62, 67] on div "Dashboard" at bounding box center [57, 66] width 42 height 10
